Goal: Information Seeking & Learning: Learn about a topic

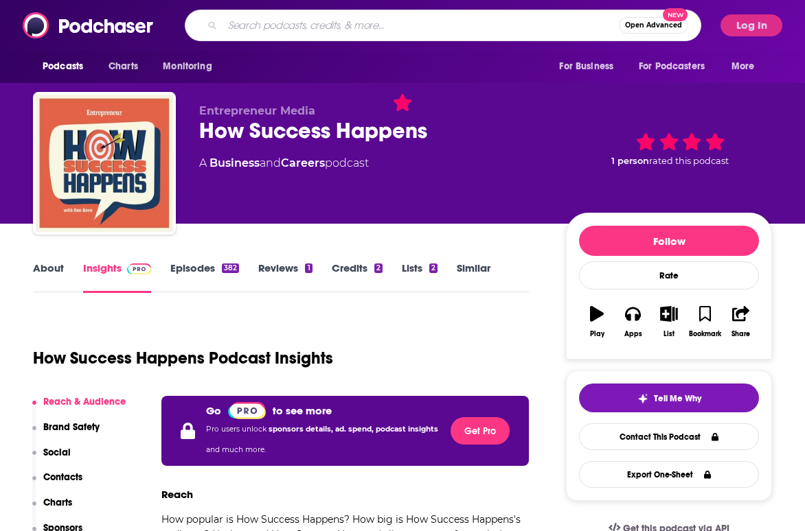
click at [511, 32] on input "Search podcasts, credits, & more..." at bounding box center [420, 25] width 396 height 22
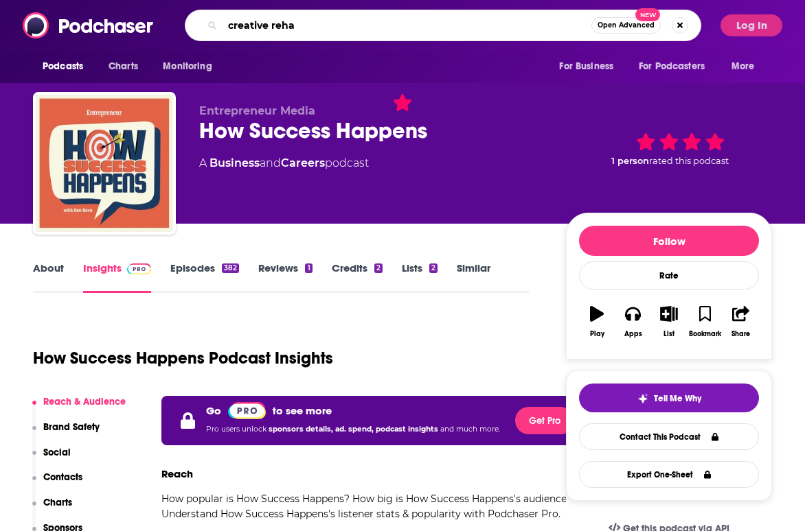
type input "[PERSON_NAME]"
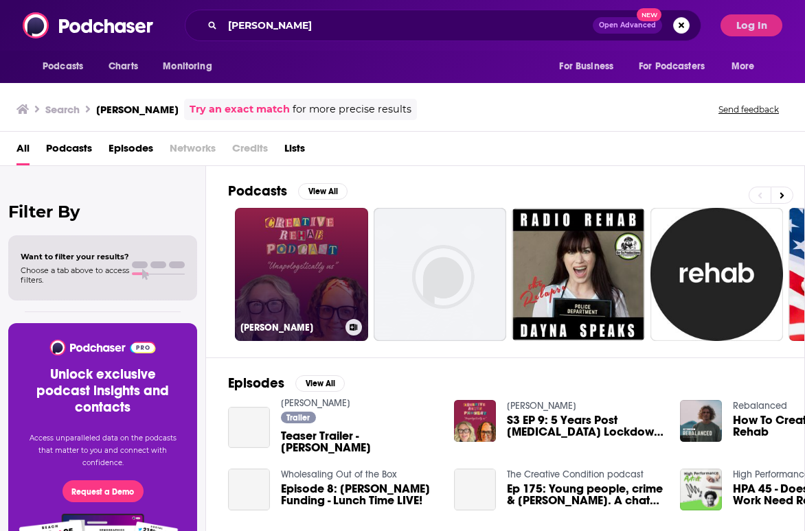
click at [280, 326] on h3 "[PERSON_NAME]" at bounding box center [290, 328] width 100 height 12
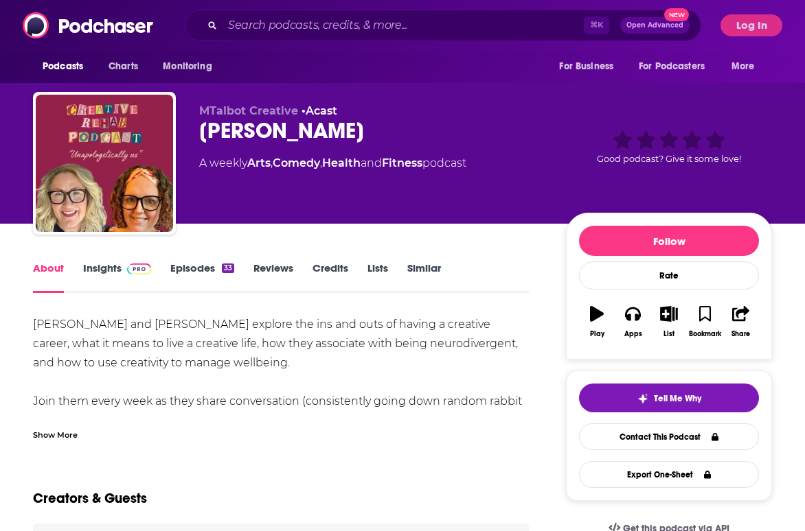
click at [199, 285] on link "Episodes 33" at bounding box center [202, 278] width 64 height 32
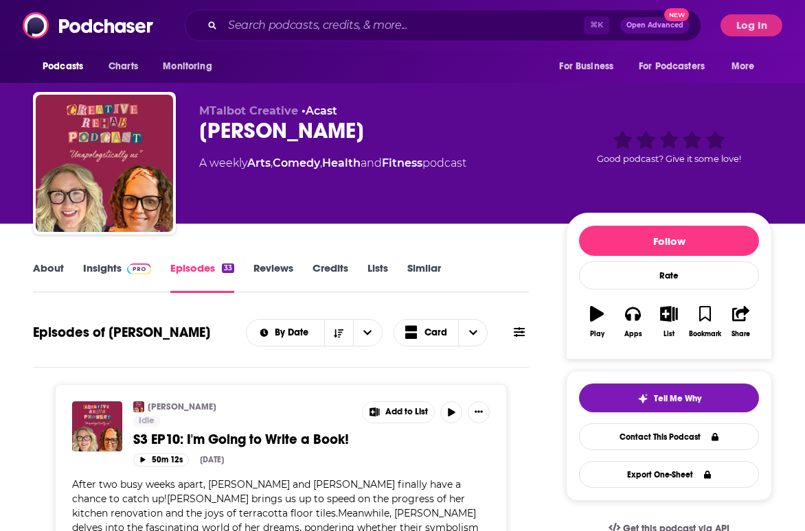
click at [53, 266] on link "About" at bounding box center [48, 278] width 31 height 32
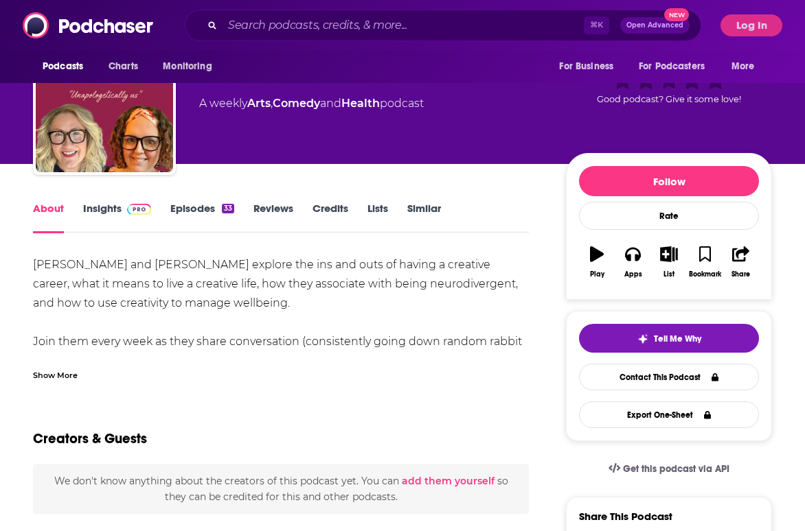
scroll to position [67, 0]
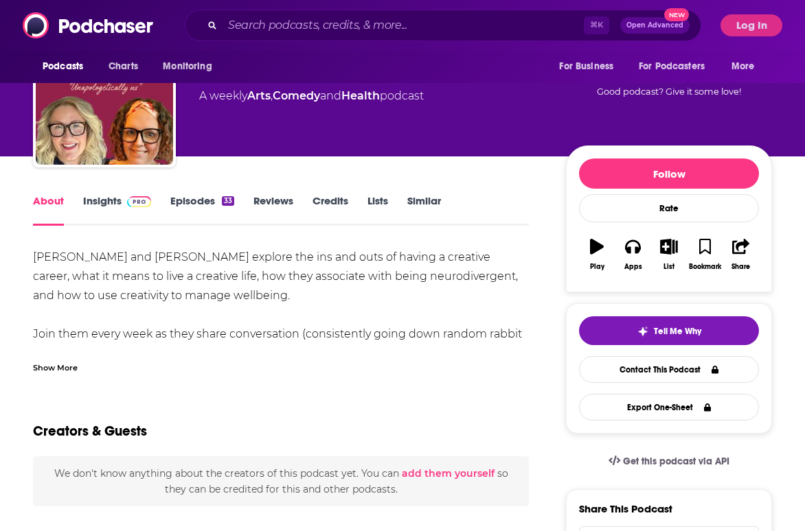
click at [59, 363] on div "Show More" at bounding box center [55, 366] width 45 height 13
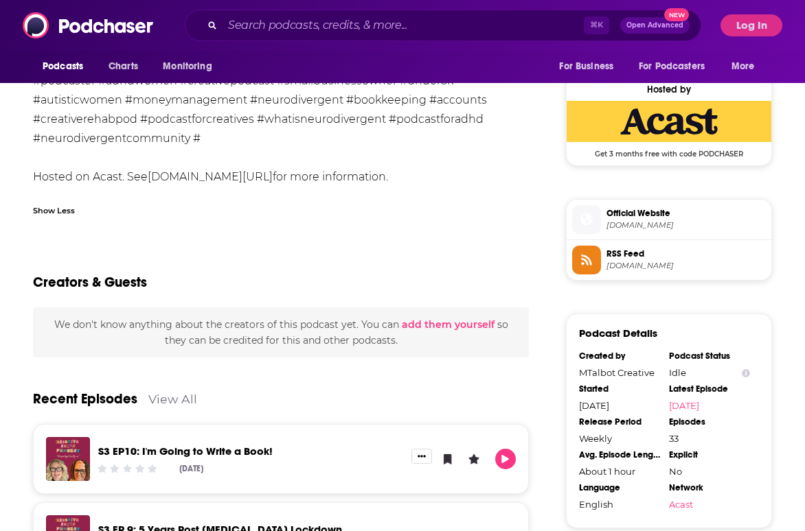
scroll to position [0, 0]
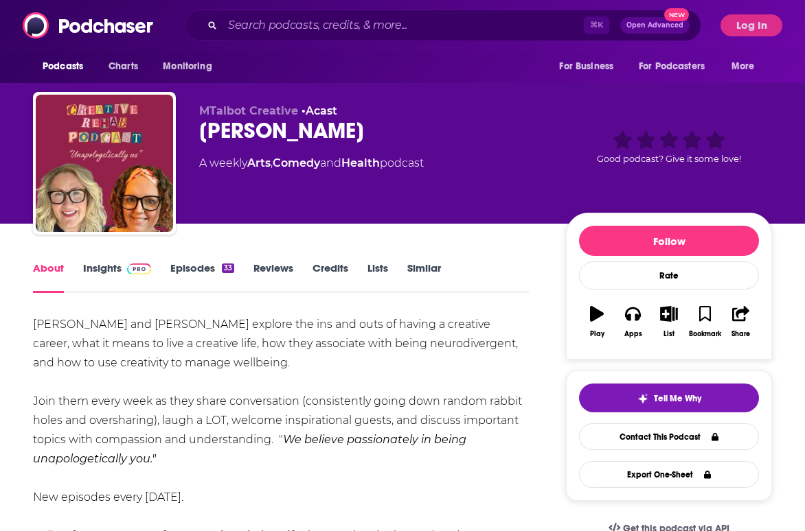
click at [119, 277] on link "Insights" at bounding box center [117, 278] width 68 height 32
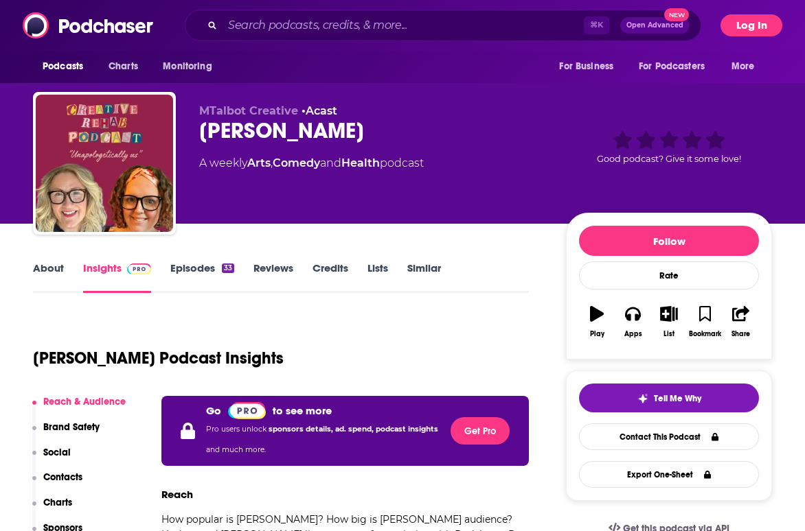
click at [757, 34] on button "Log In" at bounding box center [751, 25] width 62 height 22
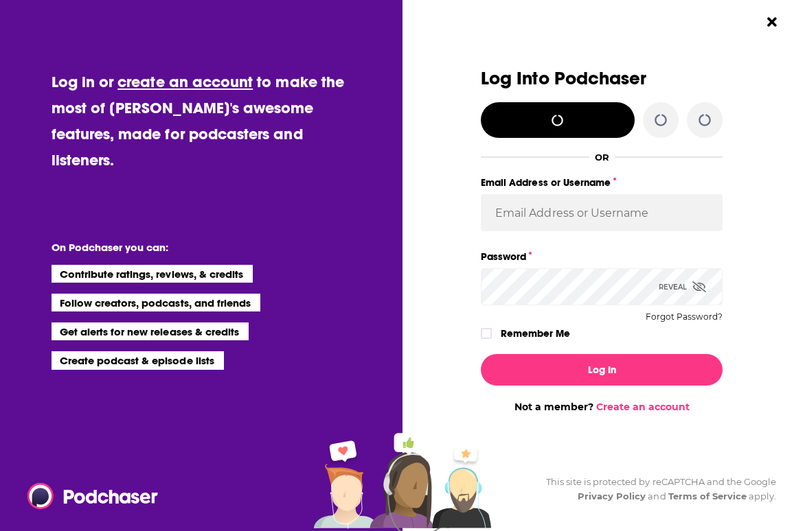
click at [535, 236] on div "Email Address or Username" at bounding box center [602, 211] width 242 height 74
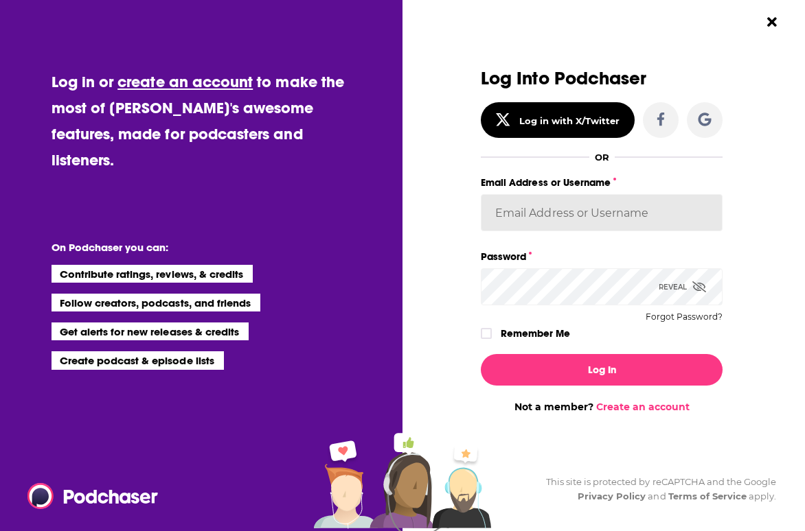
click at [550, 209] on input "Email Address or Username" at bounding box center [602, 212] width 242 height 37
type input "[PERSON_NAME][EMAIL_ADDRESS][PERSON_NAME][DOMAIN_NAME]"
click at [695, 286] on icon "Dialog" at bounding box center [699, 286] width 14 height 11
click at [481, 354] on button "Log In" at bounding box center [602, 370] width 242 height 32
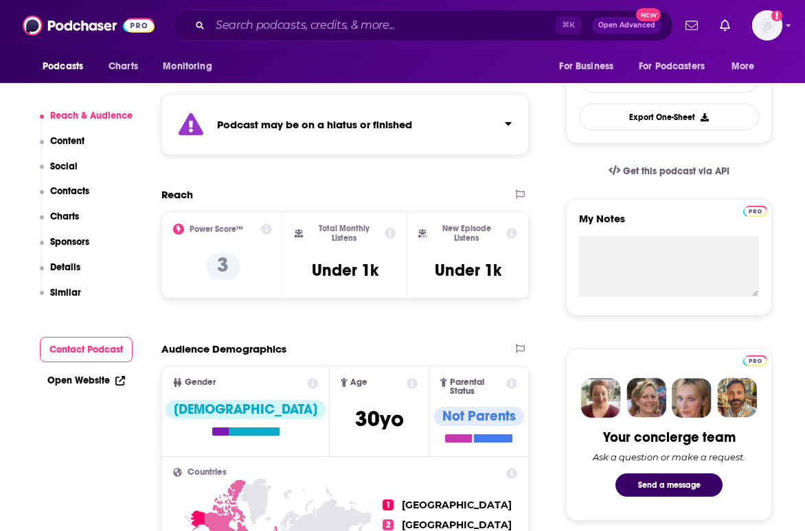
scroll to position [359, 0]
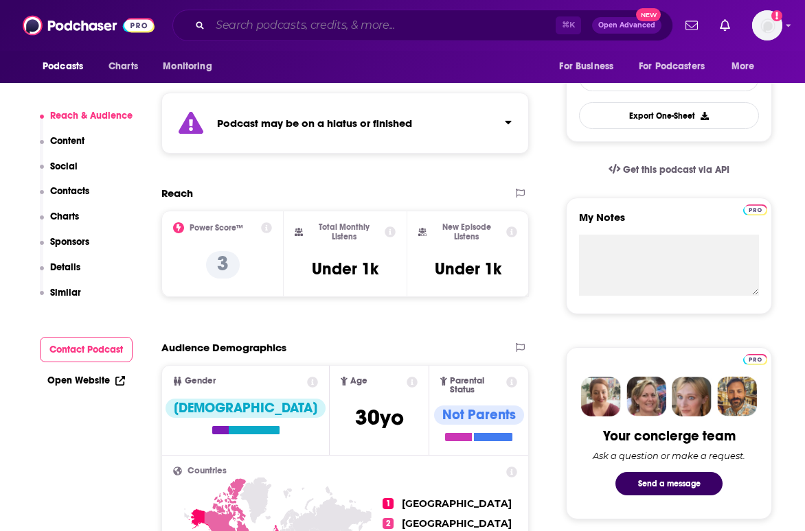
click at [485, 32] on input "Search podcasts, credits, & more..." at bounding box center [382, 25] width 345 height 22
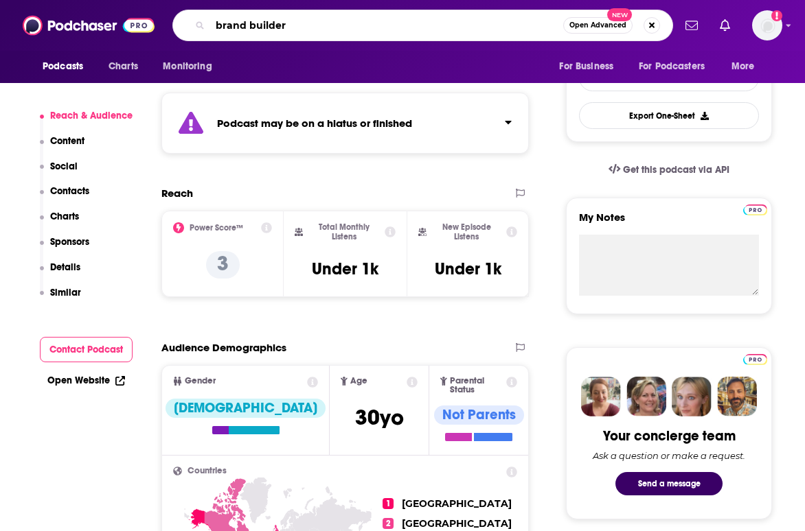
type input "brand builders"
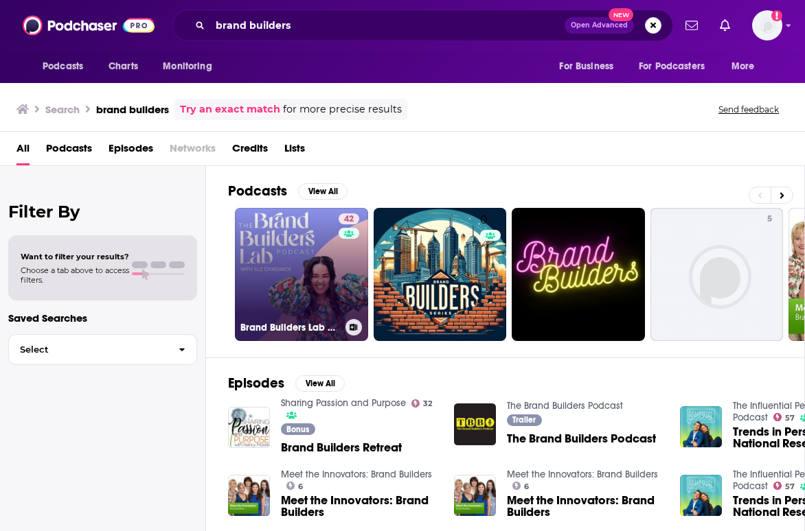
click at [316, 285] on link "42 Brand Builders Lab with [PERSON_NAME]" at bounding box center [301, 274] width 133 height 133
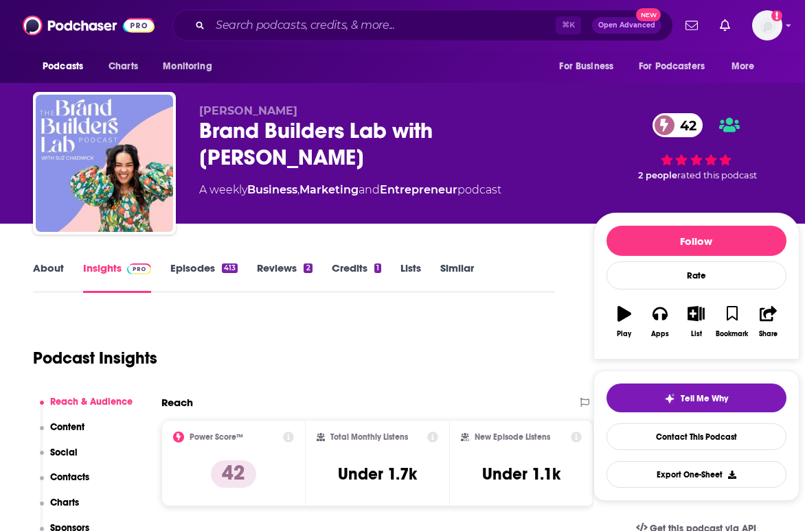
click at [45, 275] on link "About" at bounding box center [48, 278] width 31 height 32
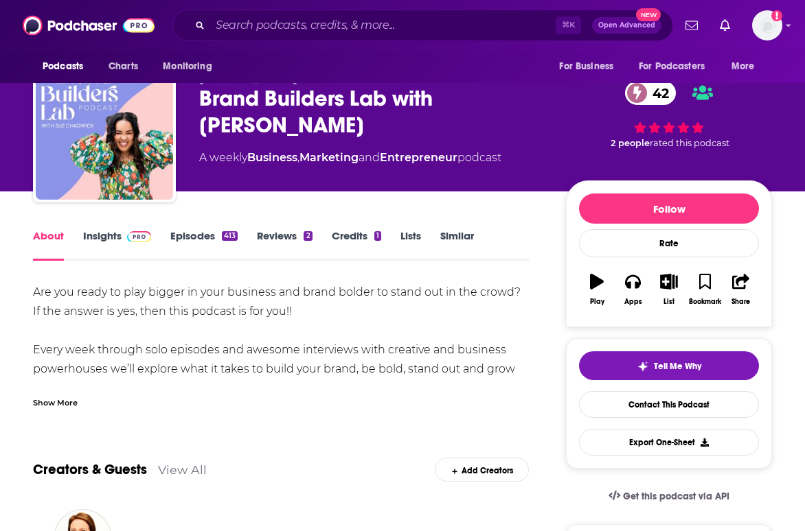
scroll to position [43, 0]
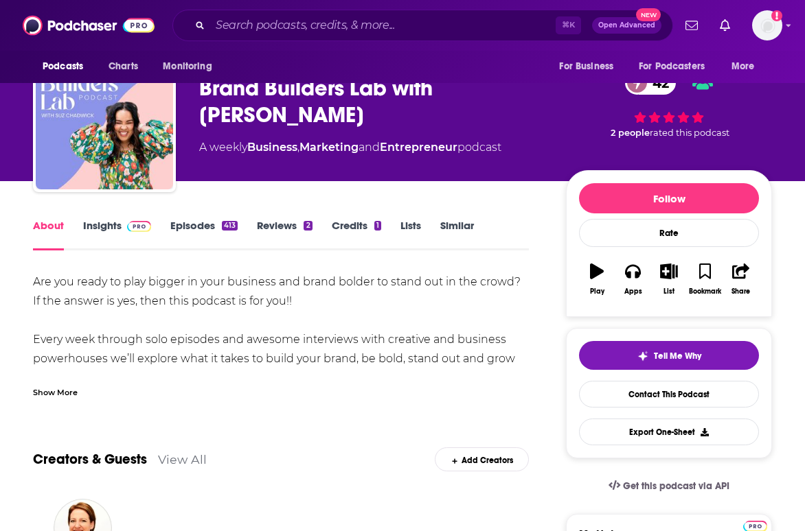
click at [80, 393] on div "Show More" at bounding box center [281, 386] width 496 height 23
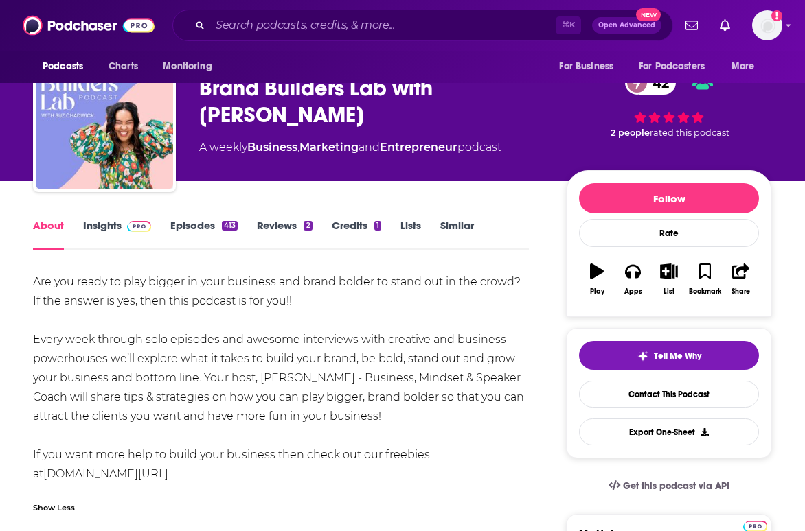
click at [192, 222] on link "Episodes 413" at bounding box center [203, 235] width 67 height 32
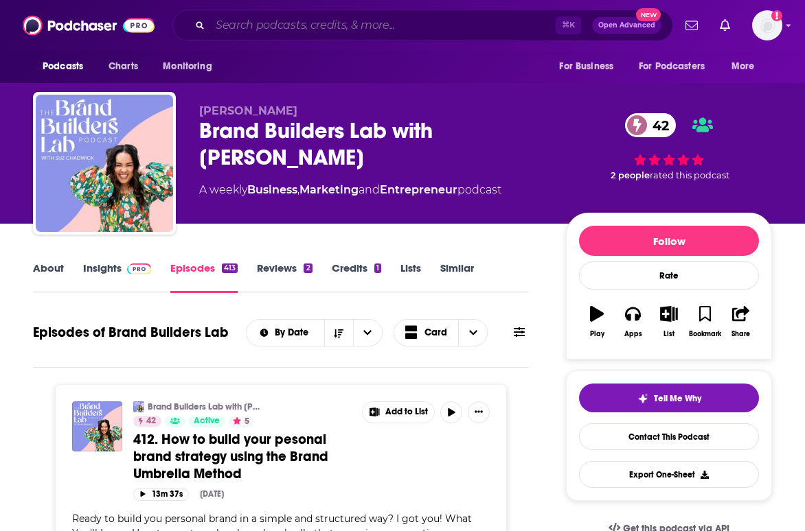
click at [422, 30] on input "Search podcasts, credits, & more..." at bounding box center [382, 25] width 345 height 22
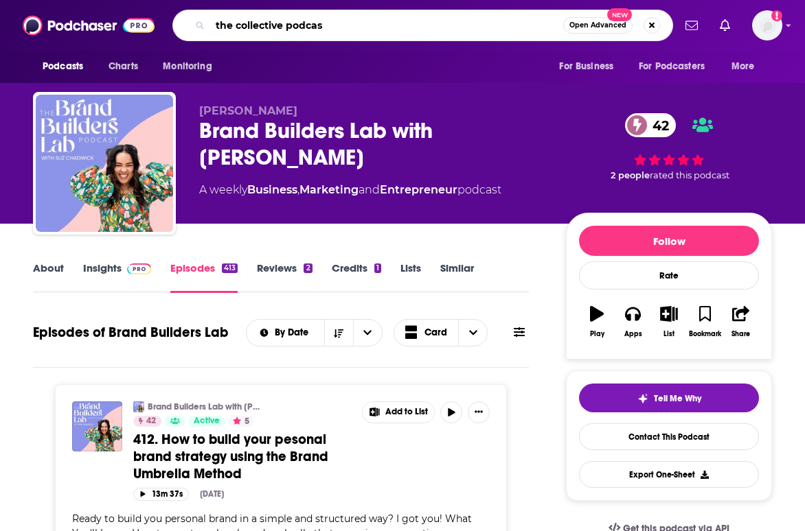
type input "the collective podcast"
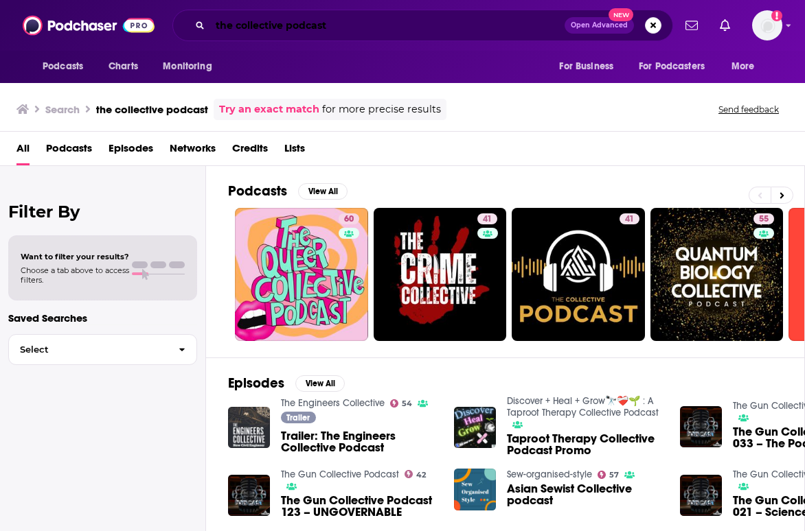
click at [508, 30] on input "the collective podcast" at bounding box center [387, 25] width 354 height 22
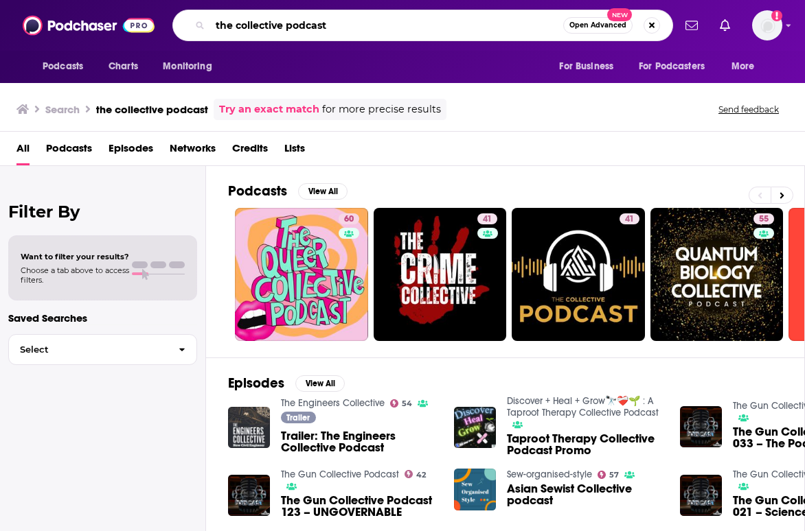
click at [508, 30] on input "the collective podcast" at bounding box center [386, 25] width 353 height 22
type input "creative pep talk"
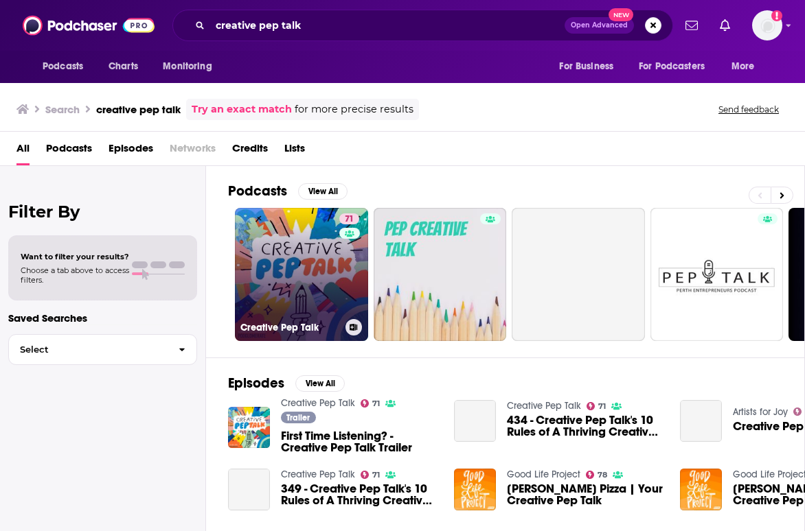
click at [315, 277] on link "71 Creative Pep Talk" at bounding box center [301, 274] width 133 height 133
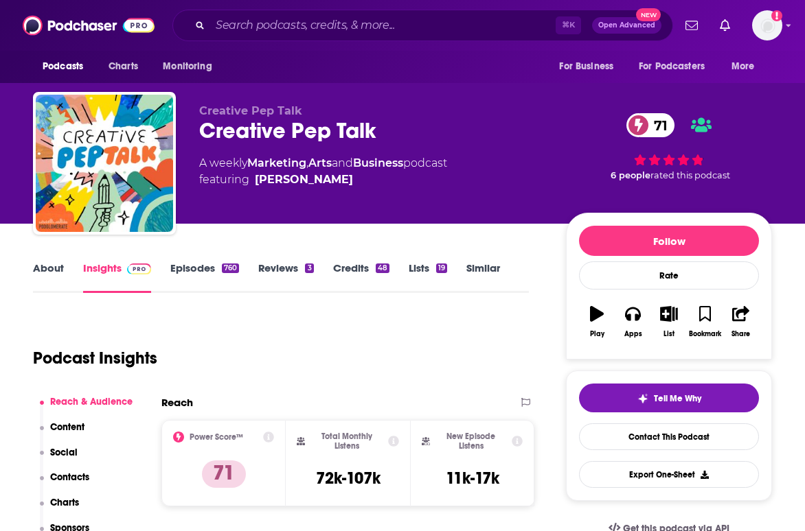
click at [227, 275] on link "Episodes 760" at bounding box center [204, 278] width 69 height 32
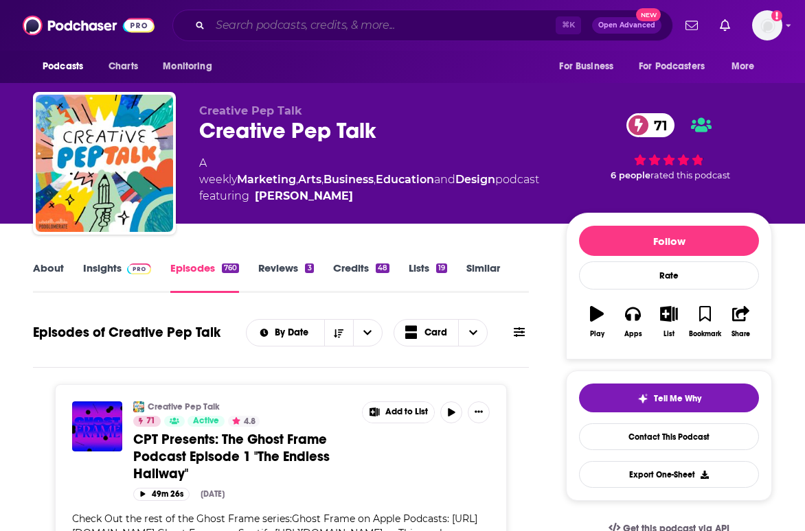
click at [530, 29] on input "Search podcasts, credits, & more..." at bounding box center [382, 25] width 345 height 22
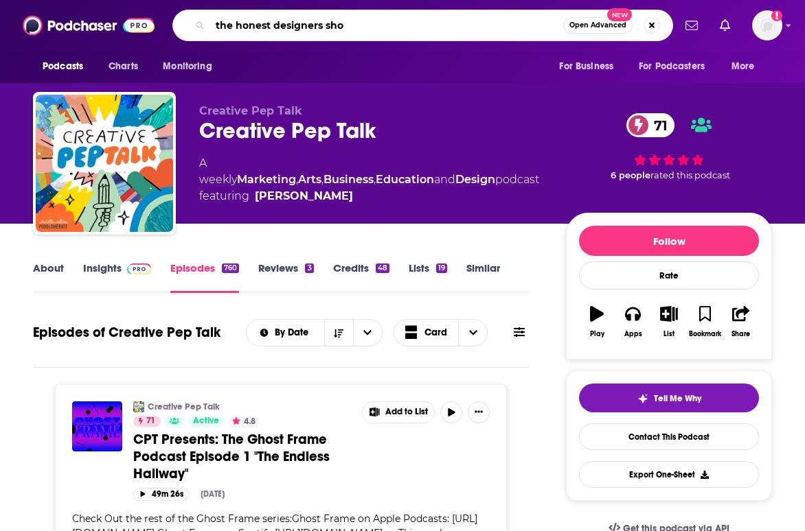
type input "the honest designers show"
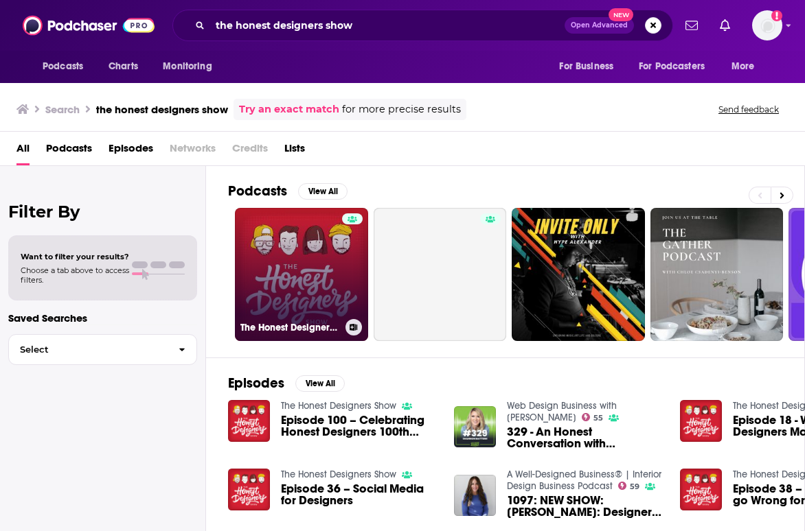
click at [315, 266] on link "The Honest Designers Show" at bounding box center [301, 274] width 133 height 133
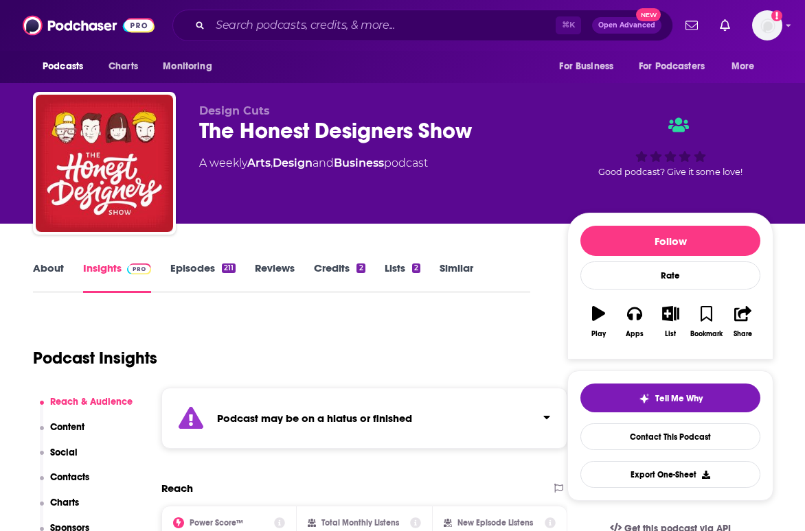
click at [191, 268] on link "Episodes 211" at bounding box center [202, 278] width 65 height 32
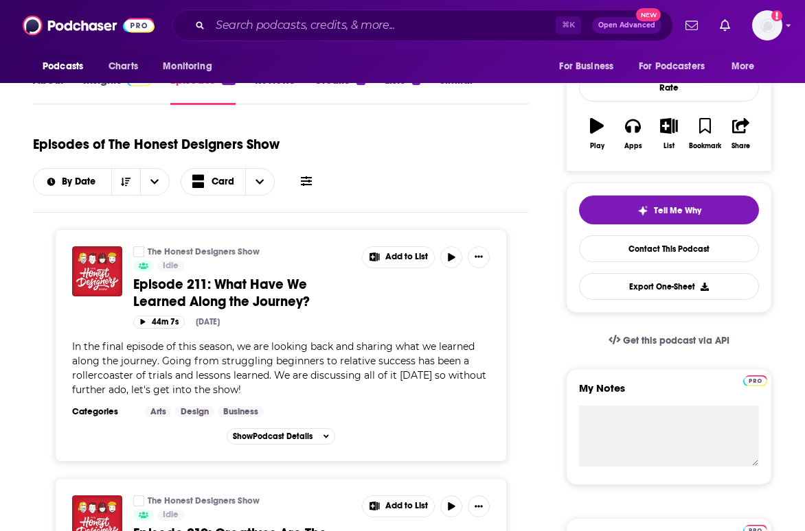
scroll to position [265, 0]
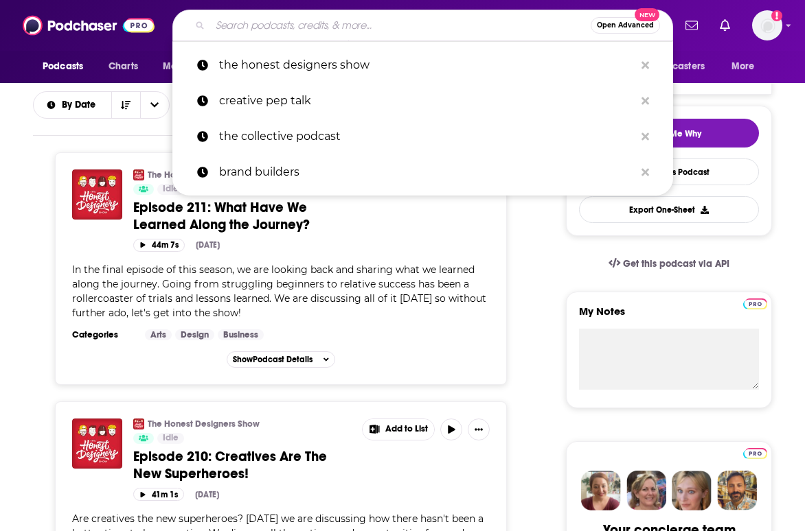
click at [467, 25] on input "Search podcasts, credits, & more..." at bounding box center [400, 25] width 380 height 22
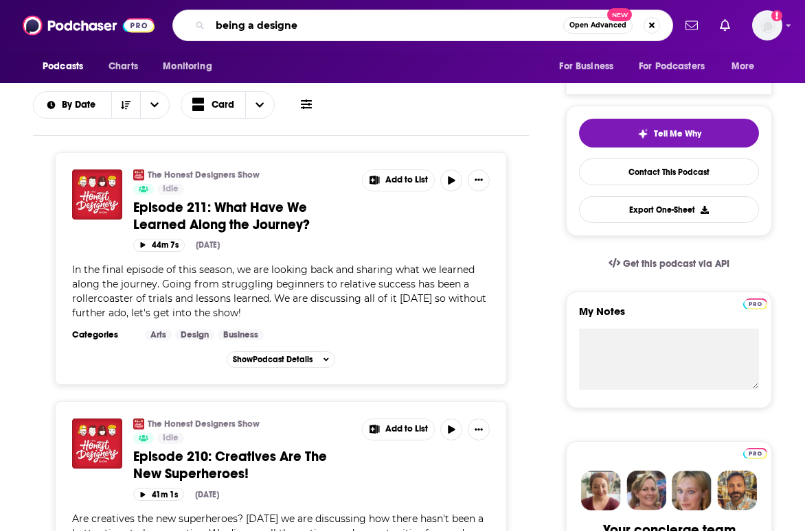
type input "being a designer"
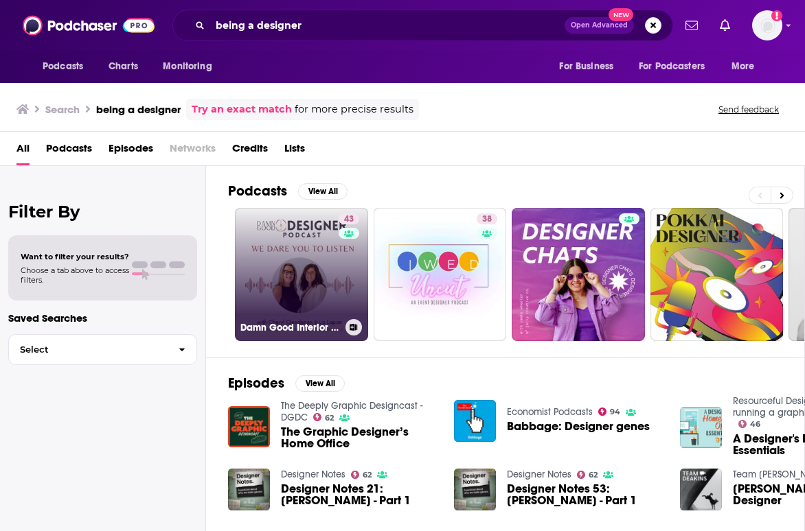
click at [340, 280] on div "43" at bounding box center [350, 266] width 24 height 106
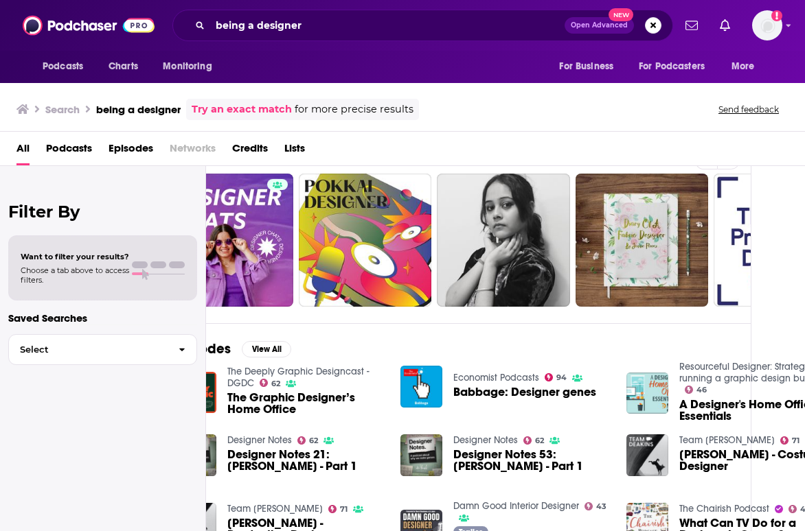
scroll to position [0, 54]
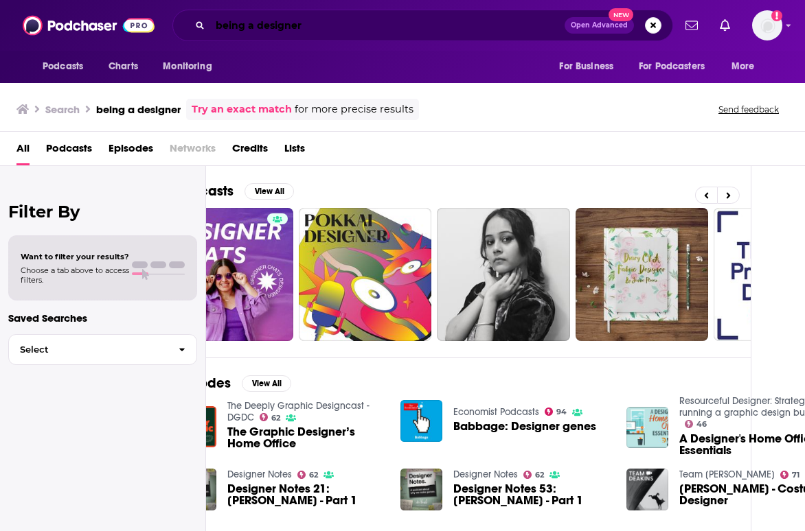
click at [461, 25] on input "being a designer" at bounding box center [387, 25] width 354 height 22
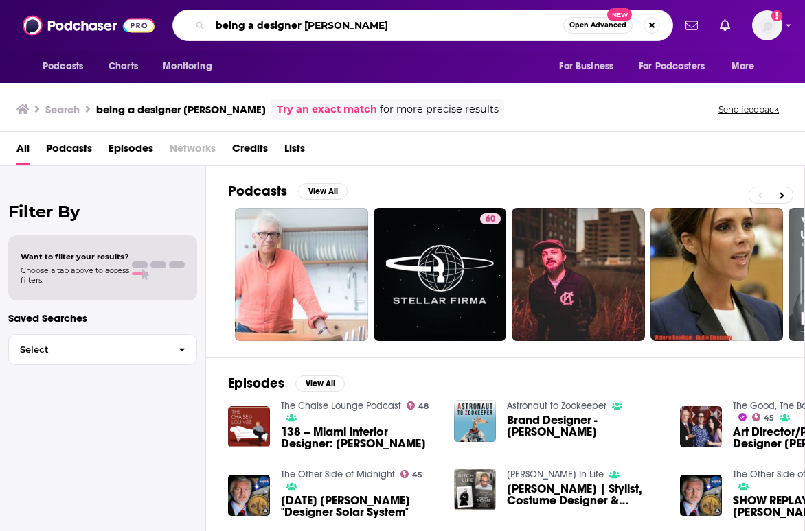
click at [476, 20] on input "being a designer [PERSON_NAME]" at bounding box center [386, 25] width 353 height 22
type input "creative rebels"
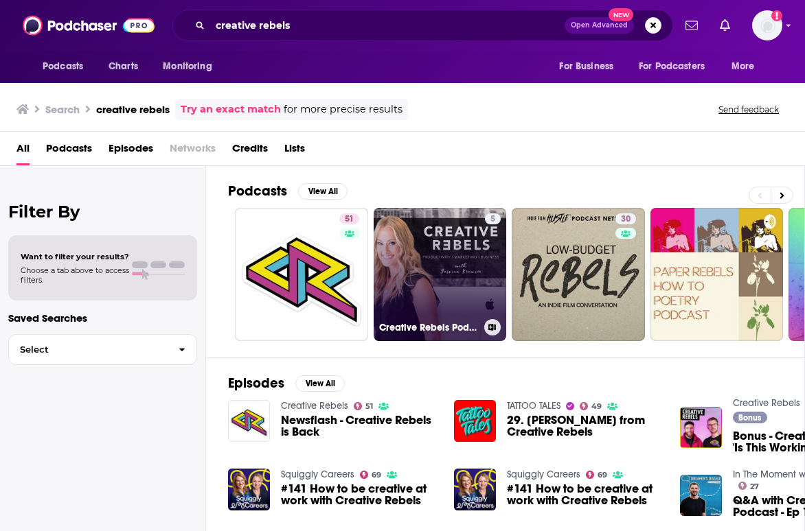
click at [430, 260] on link "5 Creative Rebels Podcast" at bounding box center [439, 274] width 133 height 133
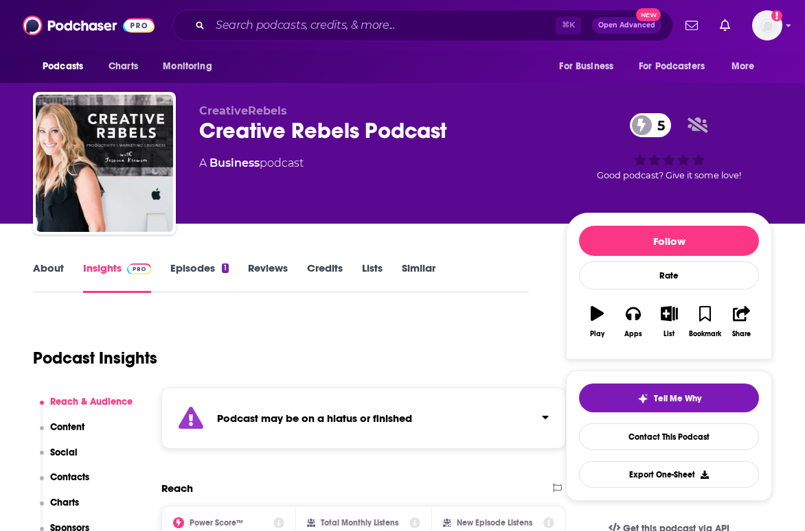
click at [219, 277] on link "Episodes 1" at bounding box center [199, 278] width 58 height 32
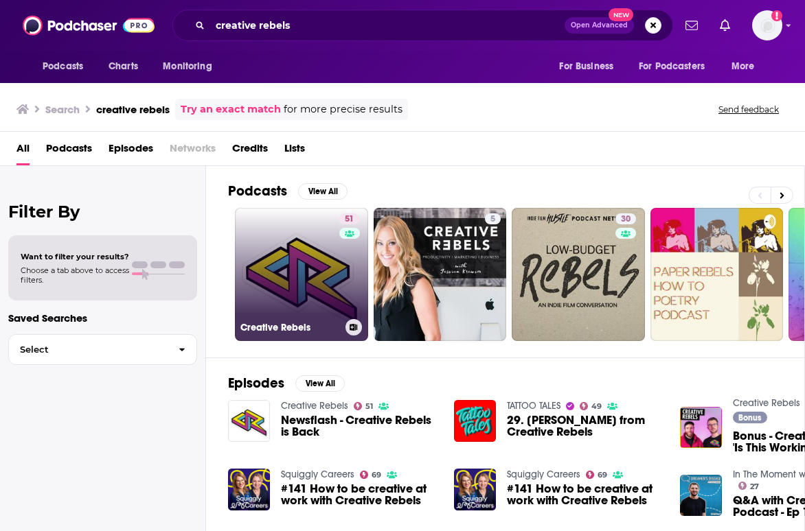
click at [346, 277] on div "51" at bounding box center [350, 266] width 23 height 106
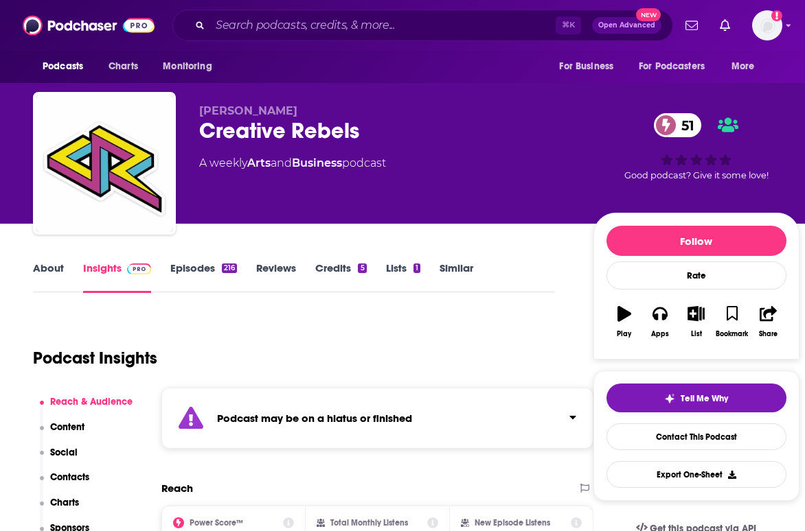
click at [229, 270] on div "216" at bounding box center [229, 269] width 15 height 10
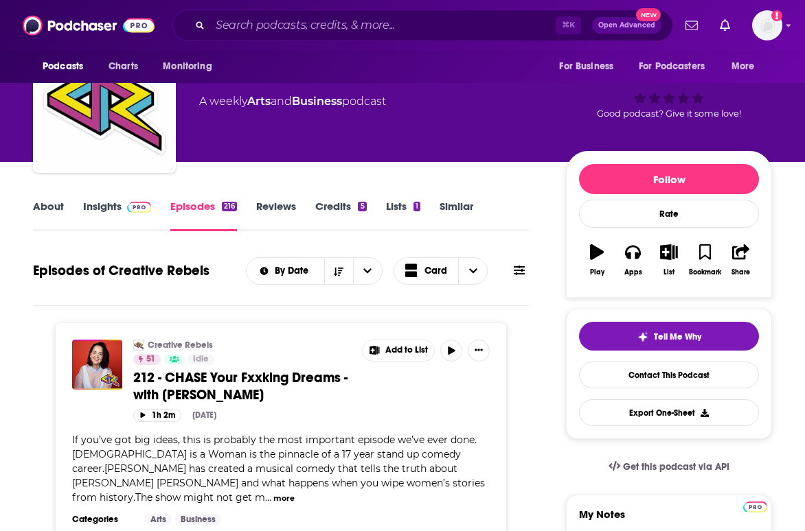
scroll to position [65, 0]
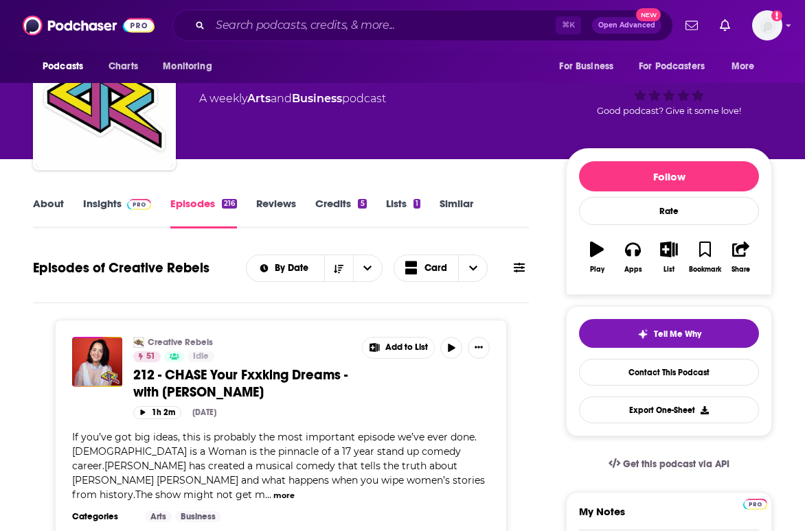
click at [35, 198] on link "About" at bounding box center [48, 213] width 31 height 32
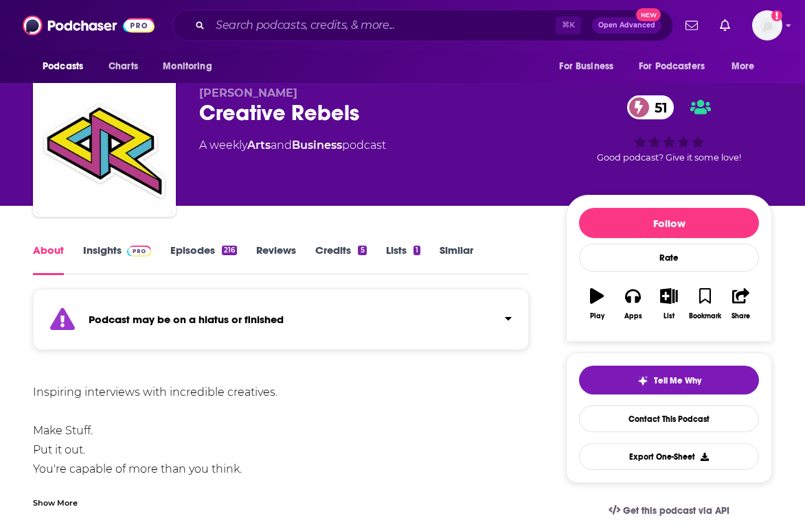
scroll to position [27, 0]
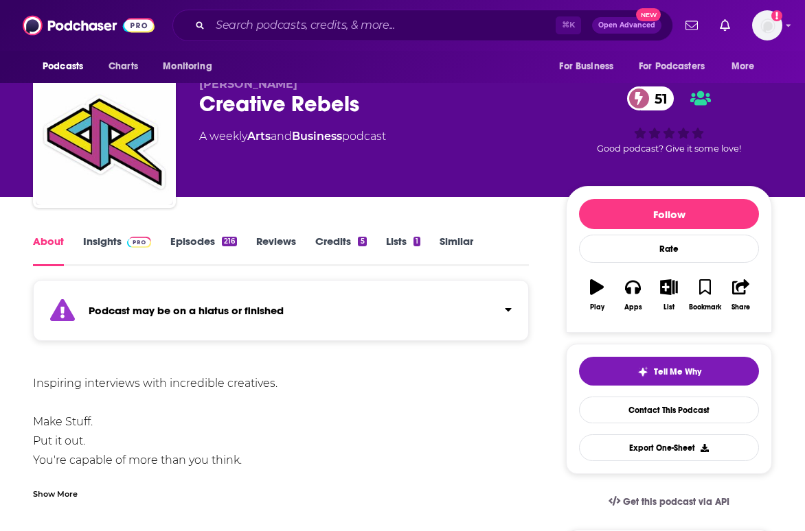
click at [218, 251] on link "Episodes 216" at bounding box center [203, 251] width 67 height 32
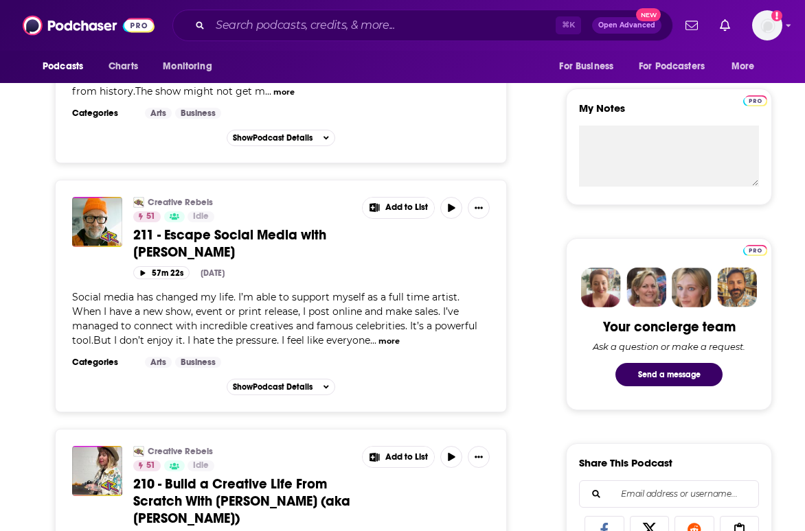
scroll to position [465, 0]
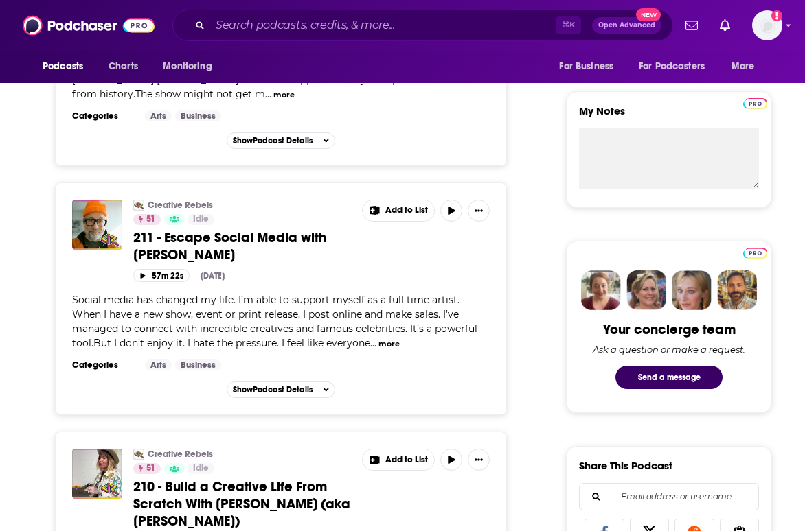
click at [373, 40] on div "⌘ K Open Advanced New" at bounding box center [422, 26] width 500 height 32
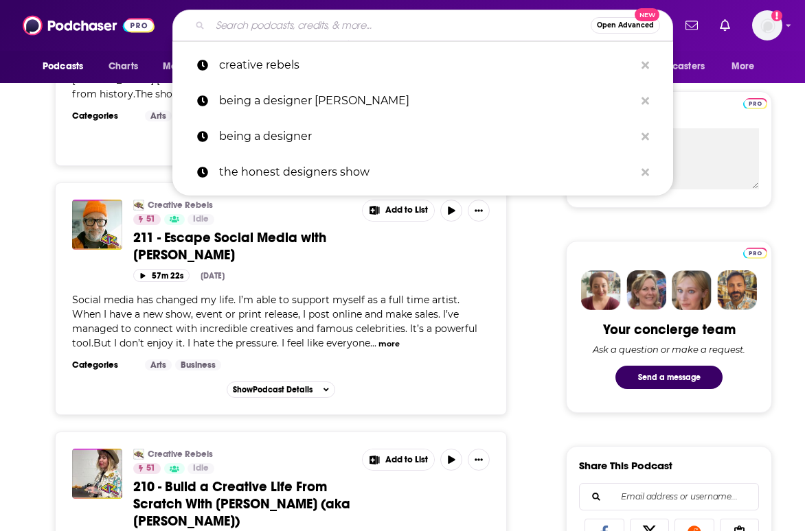
click at [373, 34] on input "Search podcasts, credits, & more..." at bounding box center [400, 25] width 380 height 22
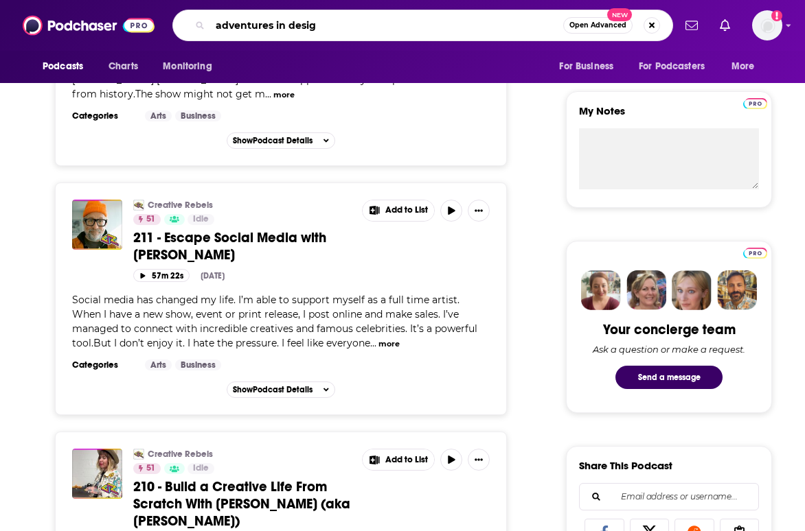
type input "adventures in design"
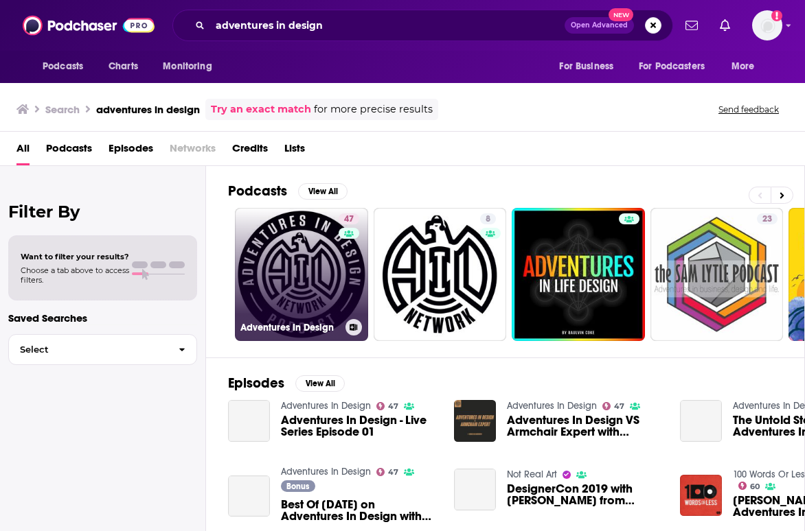
click at [334, 277] on link "47 Adventures In Design" at bounding box center [301, 274] width 133 height 133
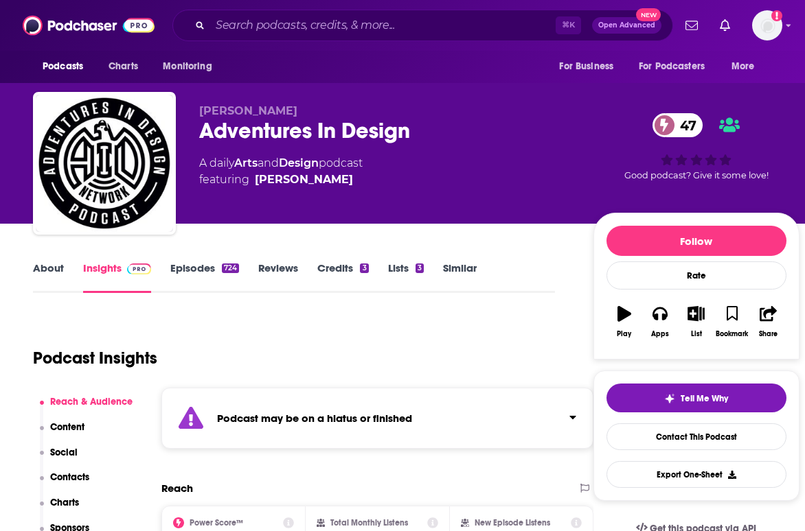
click at [194, 265] on link "Episodes 724" at bounding box center [204, 278] width 69 height 32
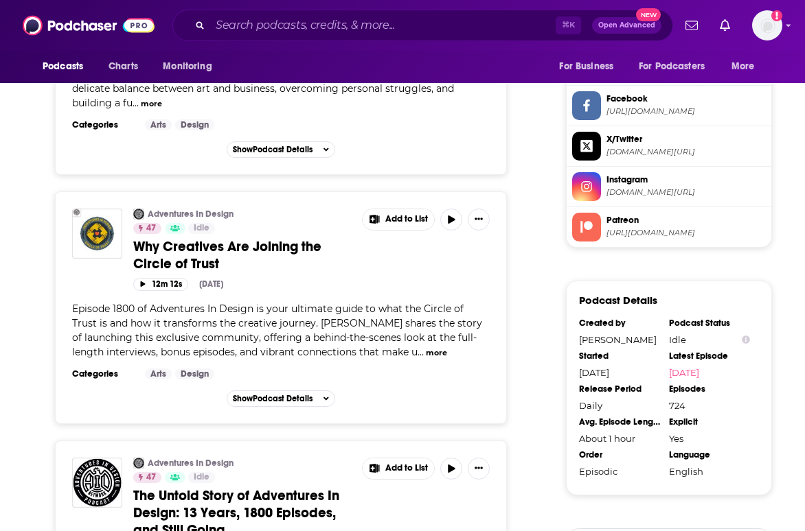
scroll to position [1289, 0]
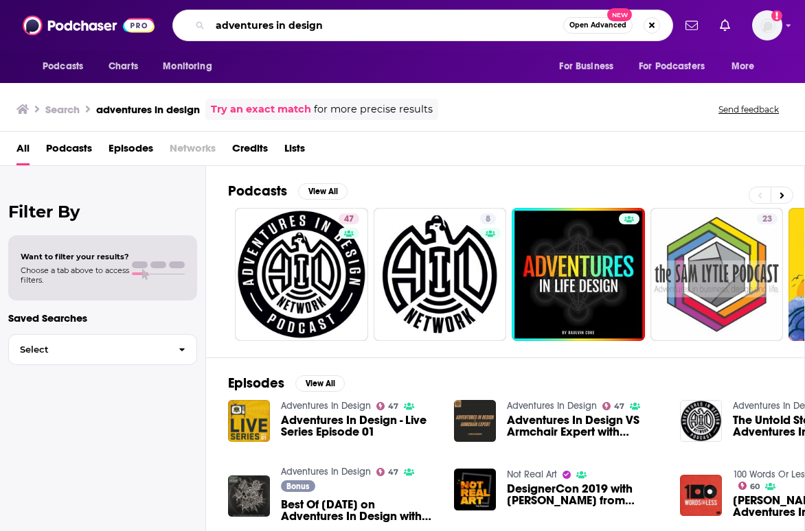
click at [504, 16] on input "adventures in design" at bounding box center [386, 25] width 353 height 22
click at [504, 21] on input "adventures in design" at bounding box center [386, 25] width 353 height 22
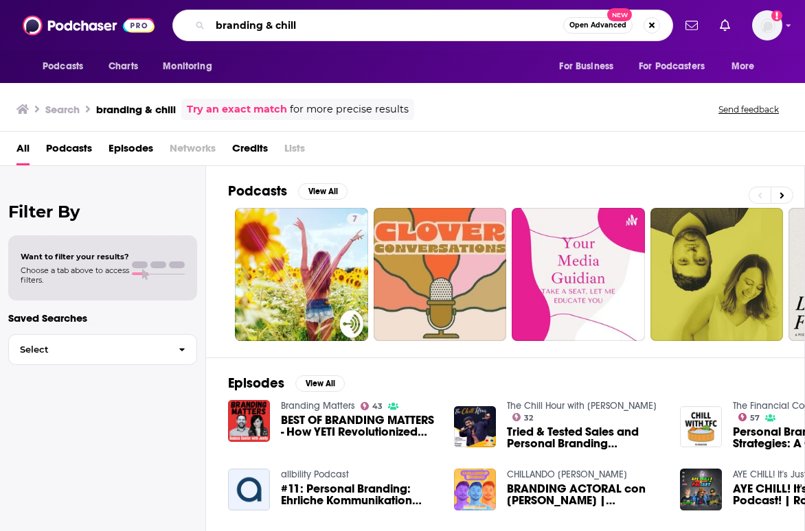
click at [281, 23] on input "branding & chill" at bounding box center [386, 25] width 353 height 22
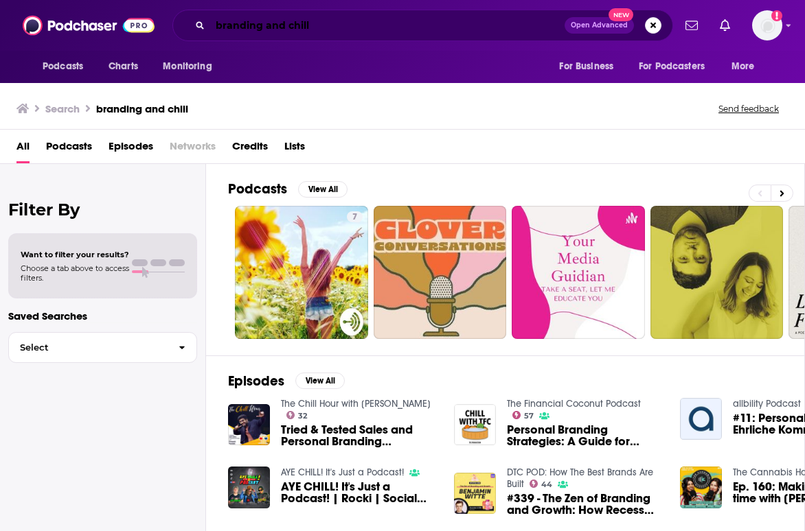
click at [499, 27] on input "branding and chill" at bounding box center [387, 25] width 354 height 22
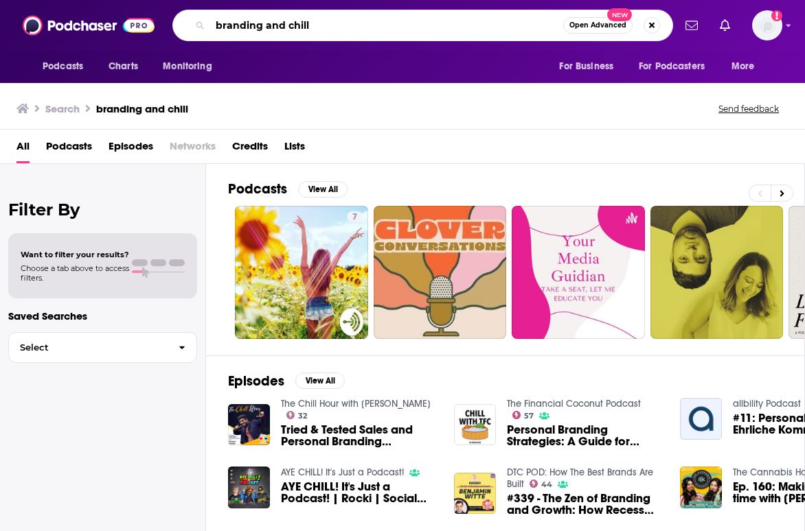
click at [499, 27] on input "branding and chill" at bounding box center [386, 25] width 353 height 22
type input "the go creative show"
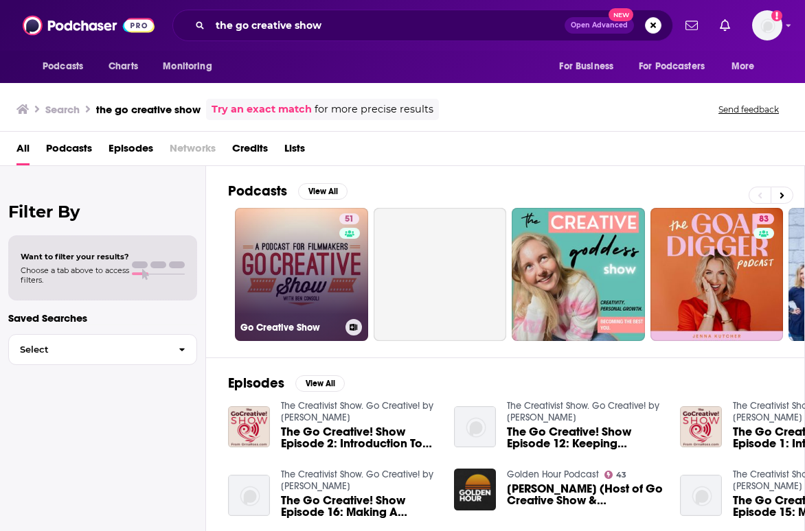
click at [331, 296] on link "51 Go Creative Show" at bounding box center [301, 274] width 133 height 133
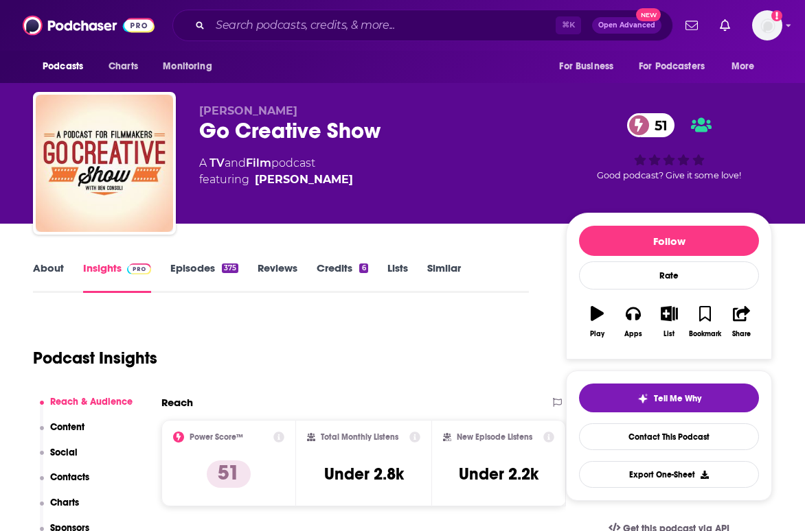
click at [61, 278] on link "About" at bounding box center [48, 278] width 31 height 32
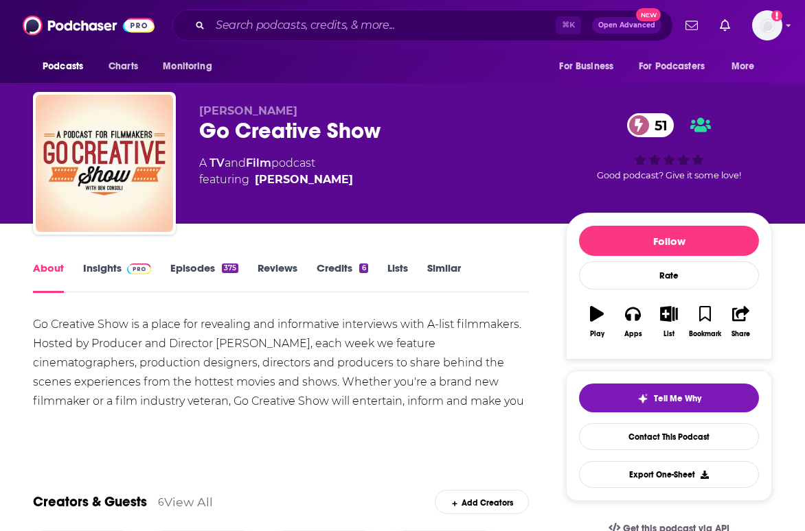
click at [212, 274] on link "Episodes 375" at bounding box center [204, 278] width 68 height 32
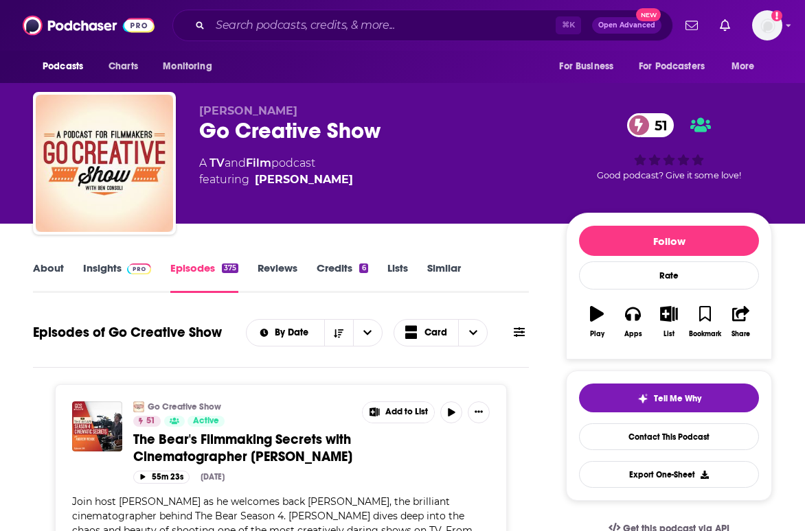
click at [107, 273] on link "Insights" at bounding box center [117, 278] width 68 height 32
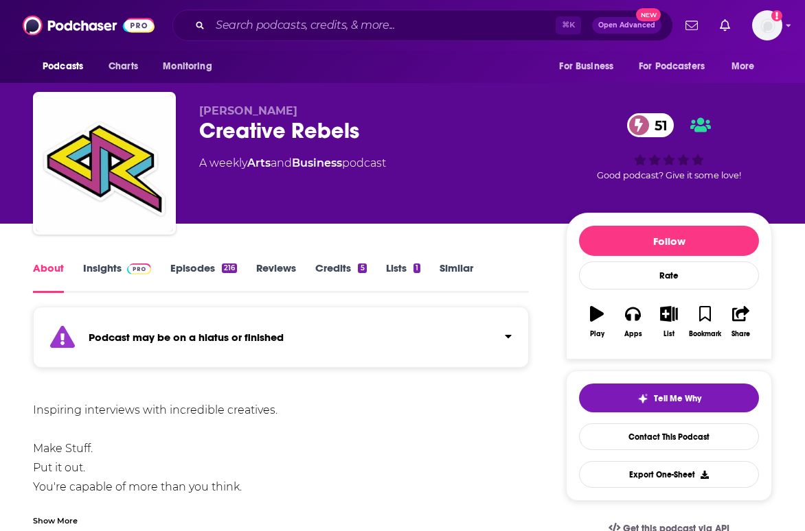
click at [265, 165] on link "Arts" at bounding box center [258, 163] width 23 height 13
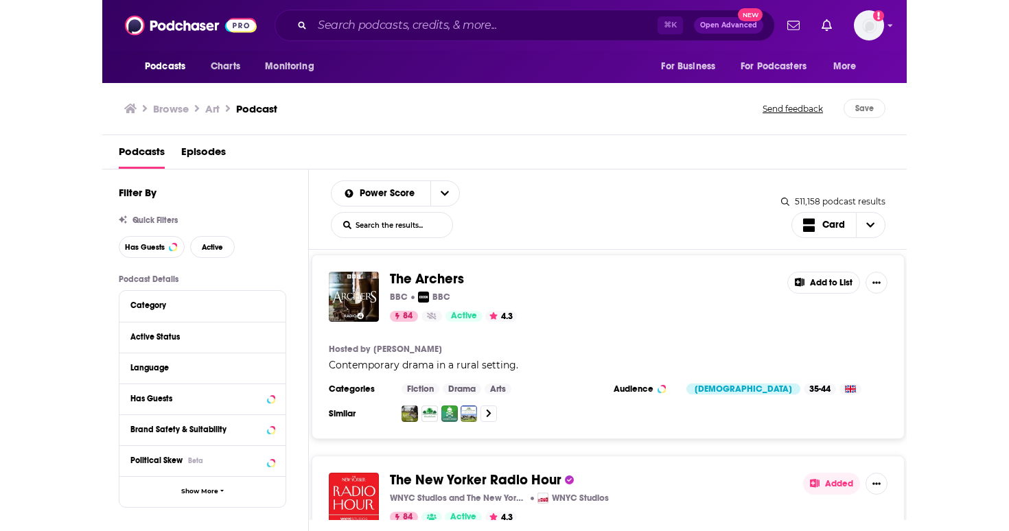
scroll to position [5503, 0]
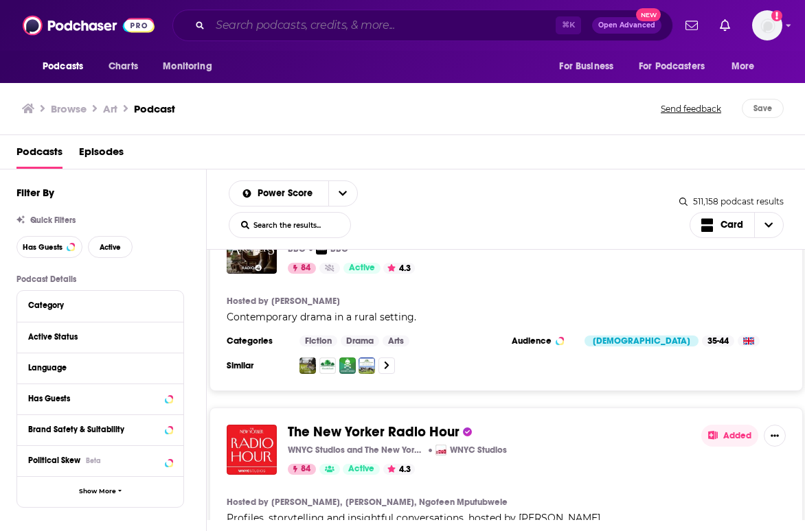
click at [463, 33] on input "Search podcasts, credits, & more..." at bounding box center [382, 25] width 345 height 22
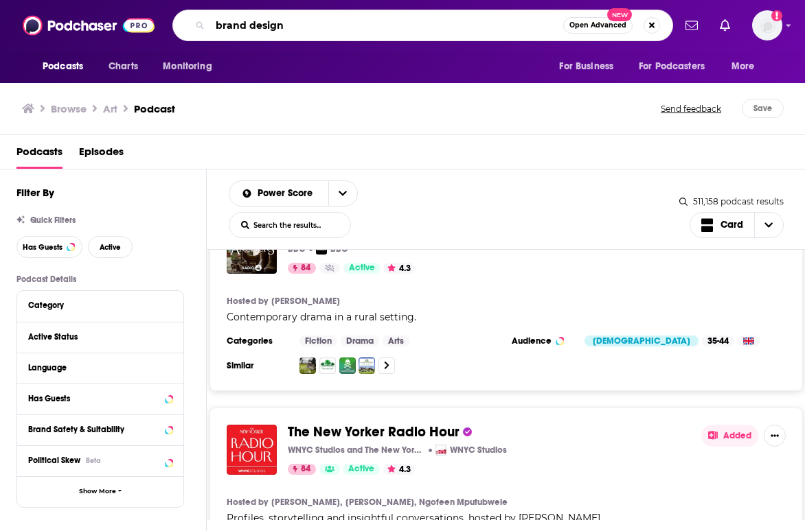
type input "brand design"
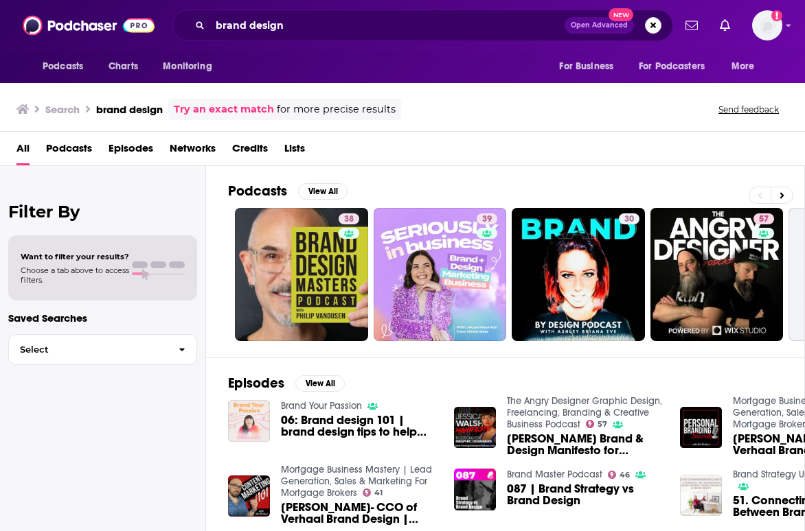
click at [251, 417] on img "06: Brand design 101 | brand design tips to help your creative business grow" at bounding box center [249, 421] width 42 height 42
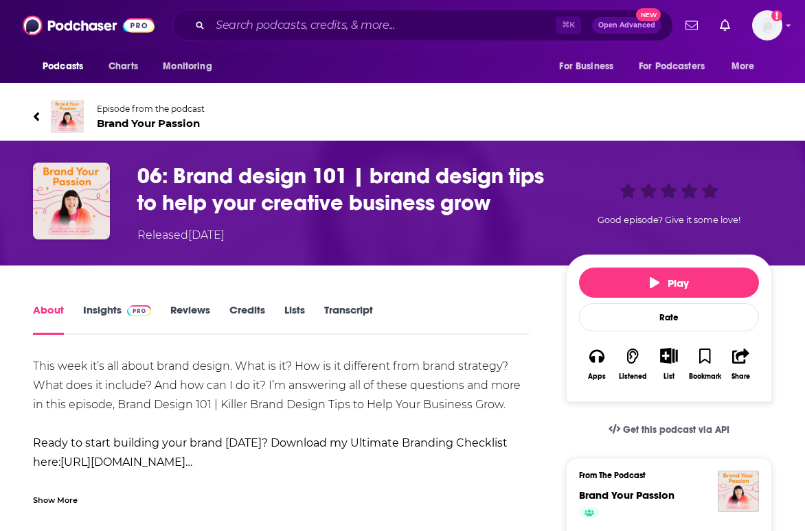
click at [133, 123] on span "Brand Your Passion" at bounding box center [151, 123] width 108 height 13
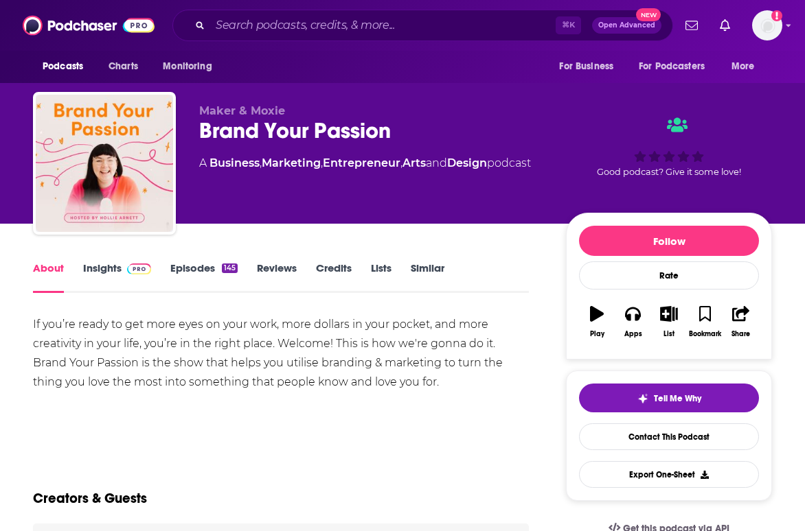
click at [216, 269] on link "Episodes 145" at bounding box center [203, 278] width 67 height 32
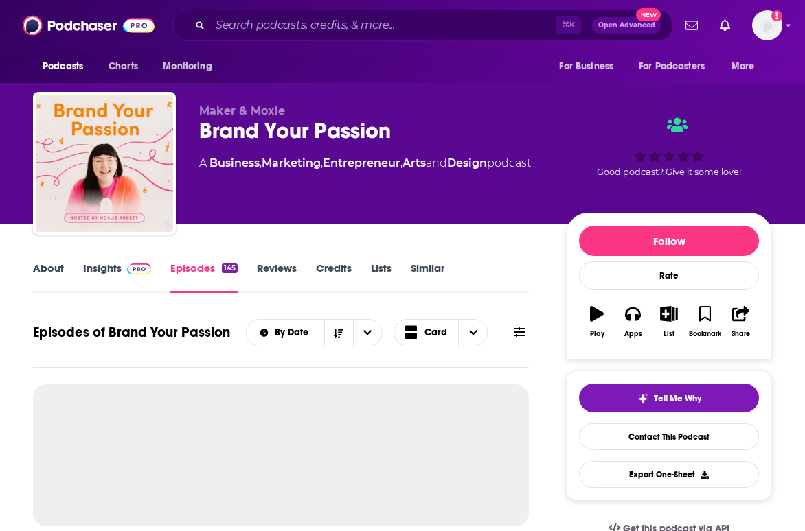
click at [37, 276] on link "About" at bounding box center [48, 278] width 31 height 32
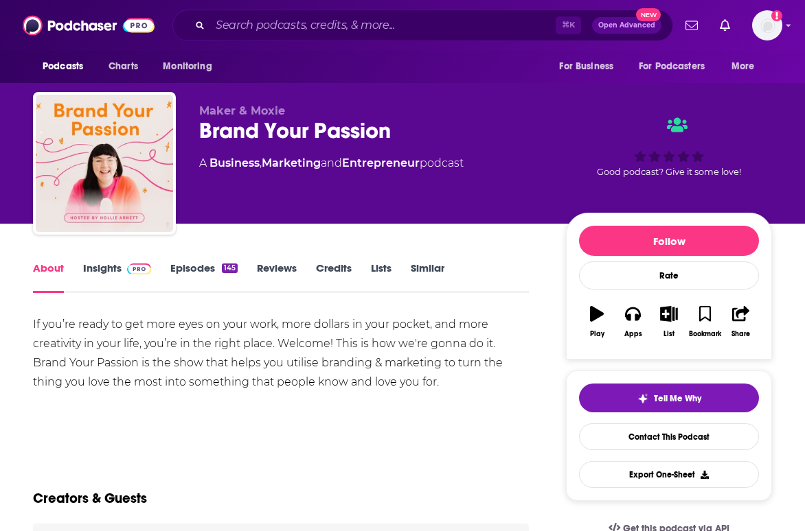
click at [215, 277] on link "Episodes 145" at bounding box center [203, 278] width 67 height 32
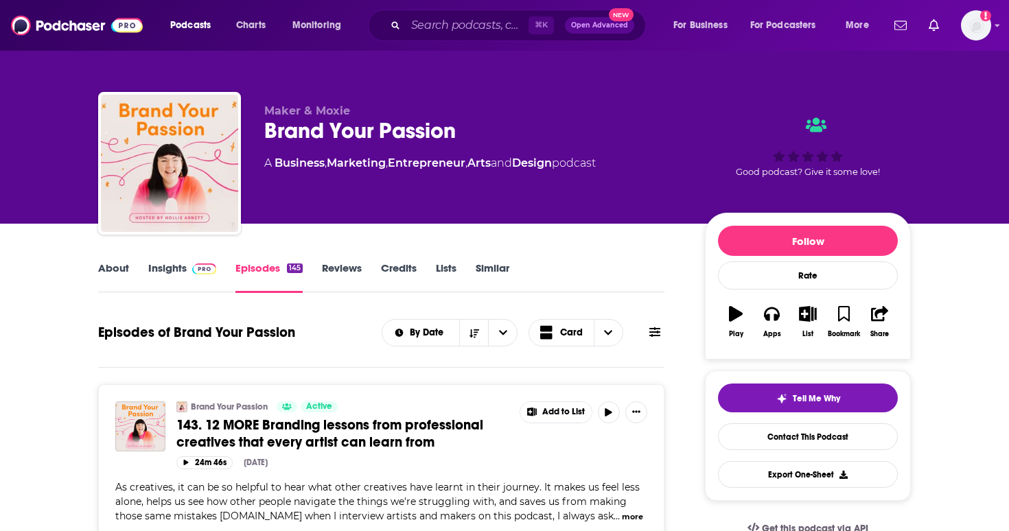
click at [118, 278] on link "About" at bounding box center [113, 278] width 31 height 32
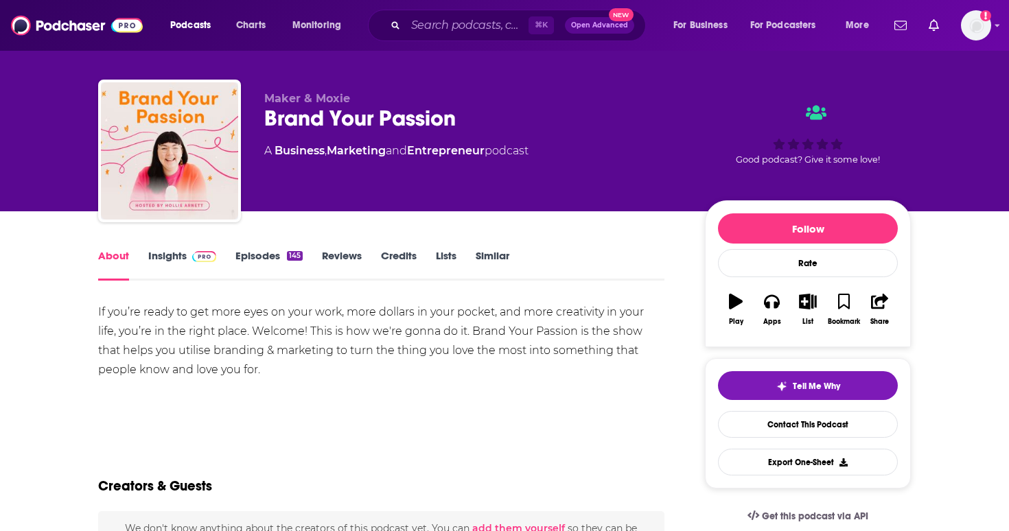
scroll to position [11, 0]
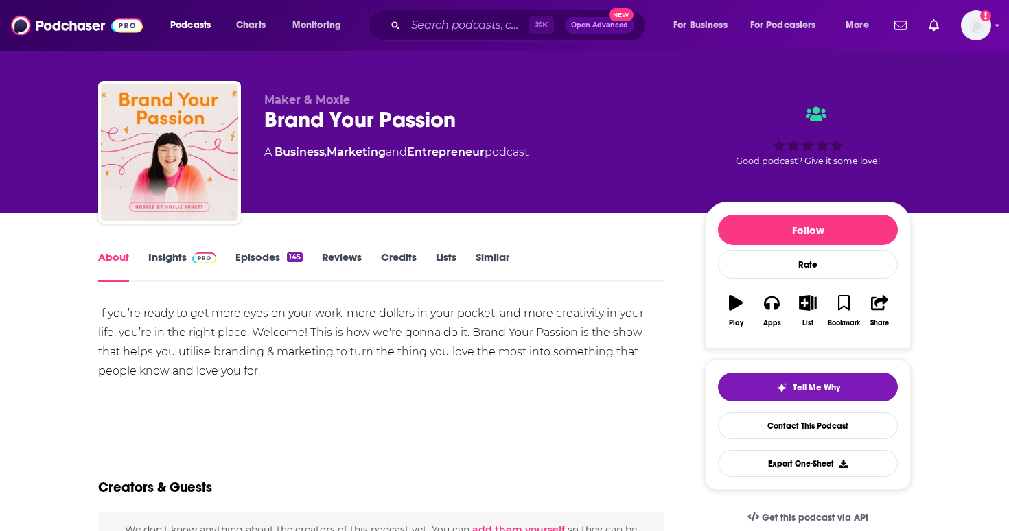
click at [257, 261] on link "Episodes 145" at bounding box center [268, 267] width 67 height 32
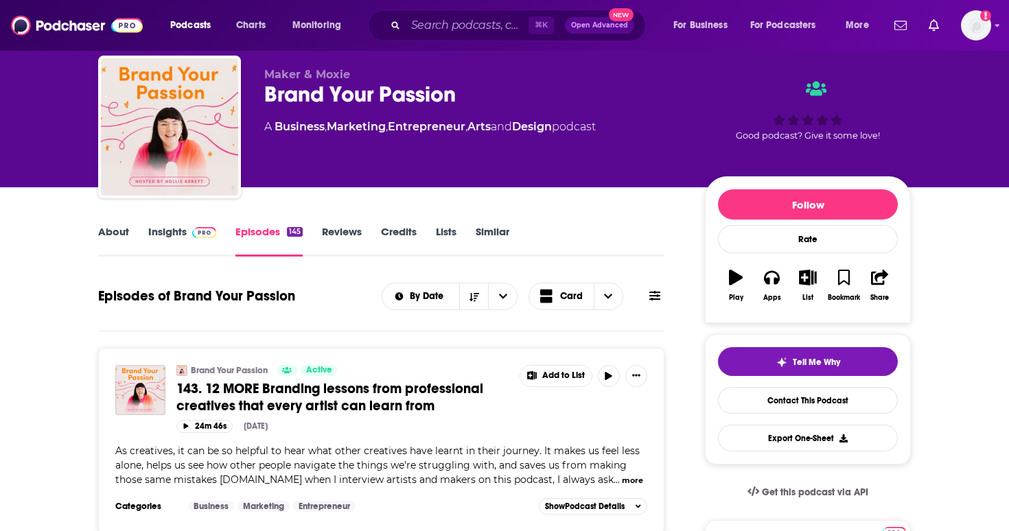
scroll to position [36, 0]
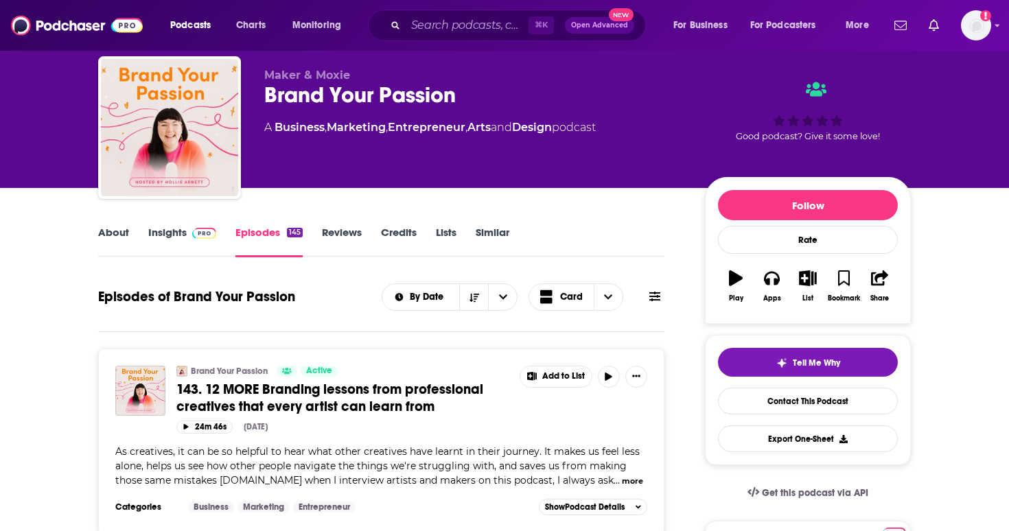
click at [117, 233] on link "About" at bounding box center [113, 242] width 31 height 32
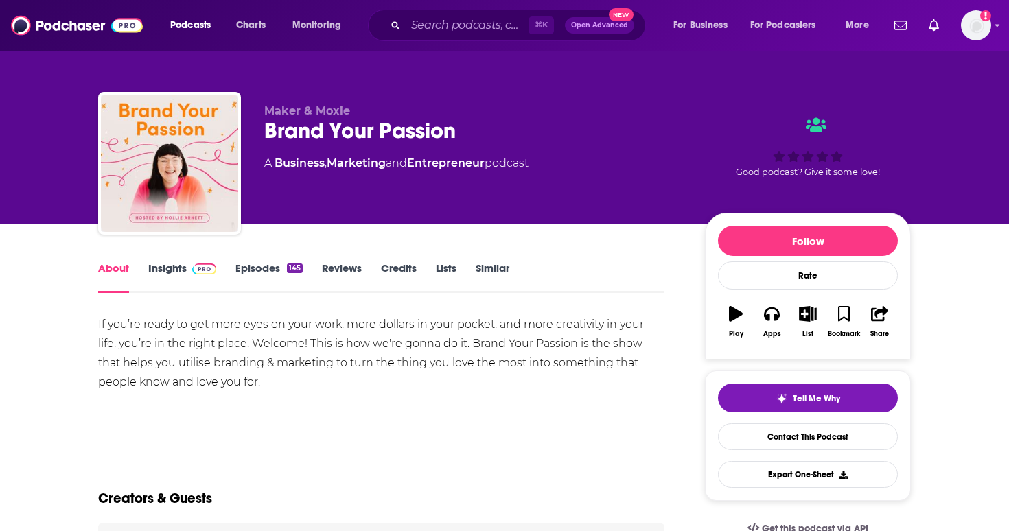
click at [263, 286] on link "Episodes 145" at bounding box center [268, 278] width 67 height 32
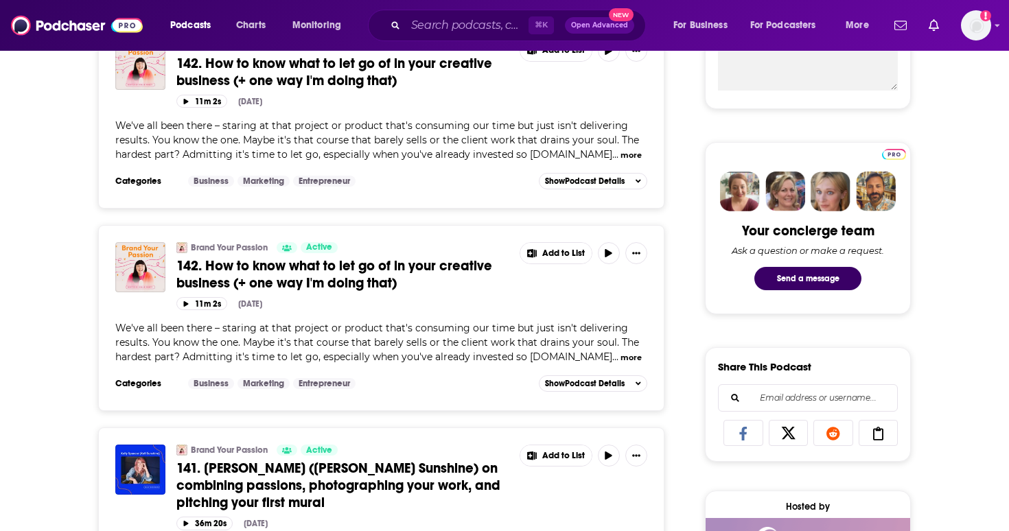
scroll to position [567, 0]
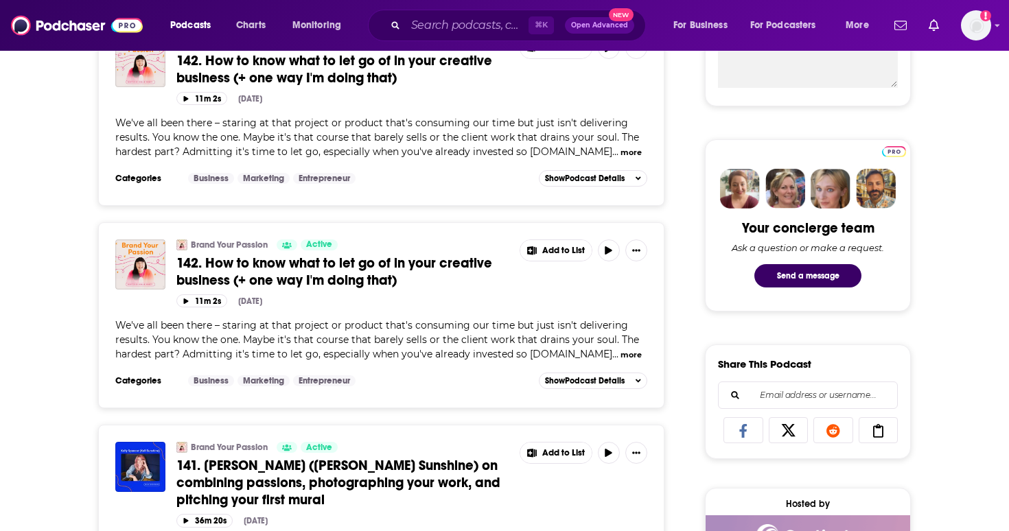
click at [621, 358] on button "more" at bounding box center [631, 355] width 21 height 12
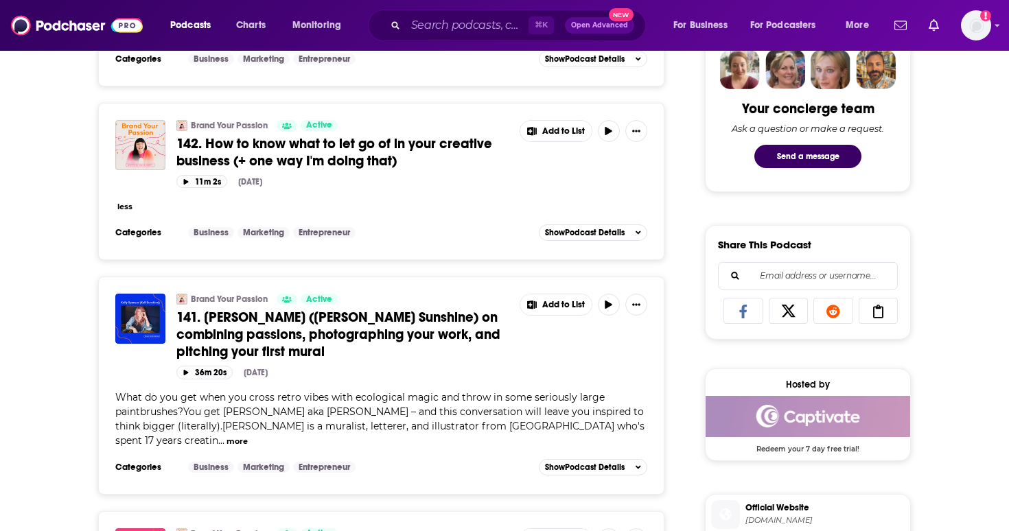
scroll to position [718, 0]
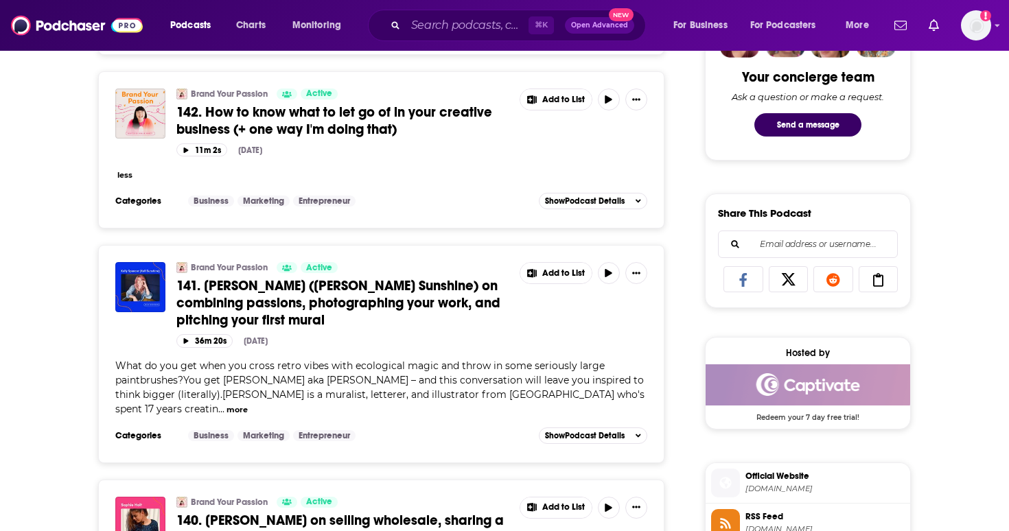
click at [117, 166] on div "Brand Your Passion Active 142. How to know what to let go of in your creative b…" at bounding box center [381, 140] width 532 height 102
click at [122, 180] on button "less" at bounding box center [124, 176] width 15 height 12
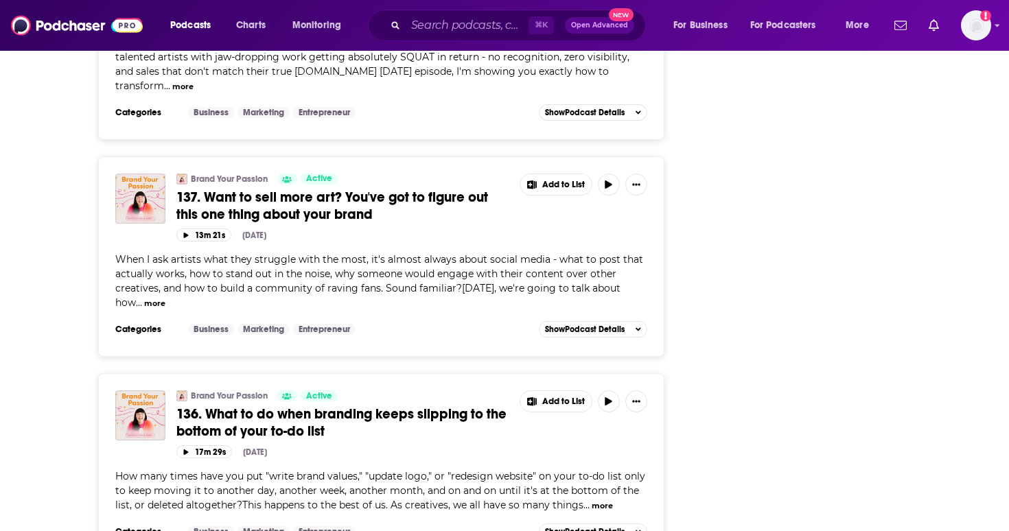
scroll to position [1727, 0]
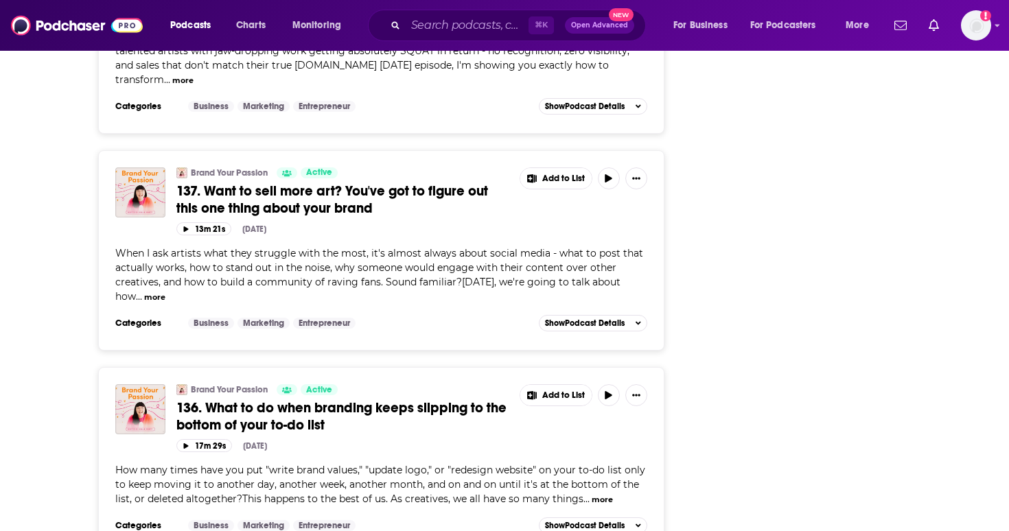
click at [603, 494] on button "more" at bounding box center [602, 500] width 21 height 12
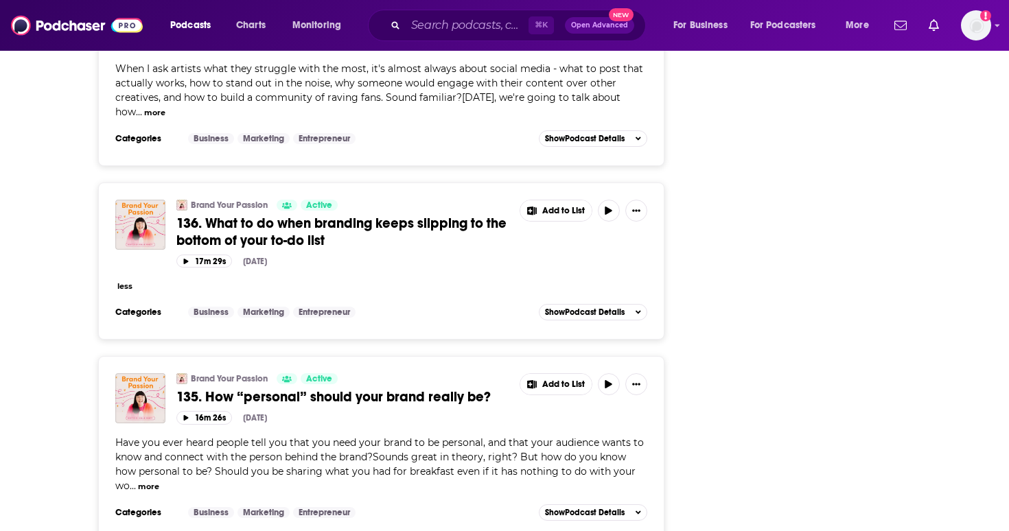
scroll to position [1920, 0]
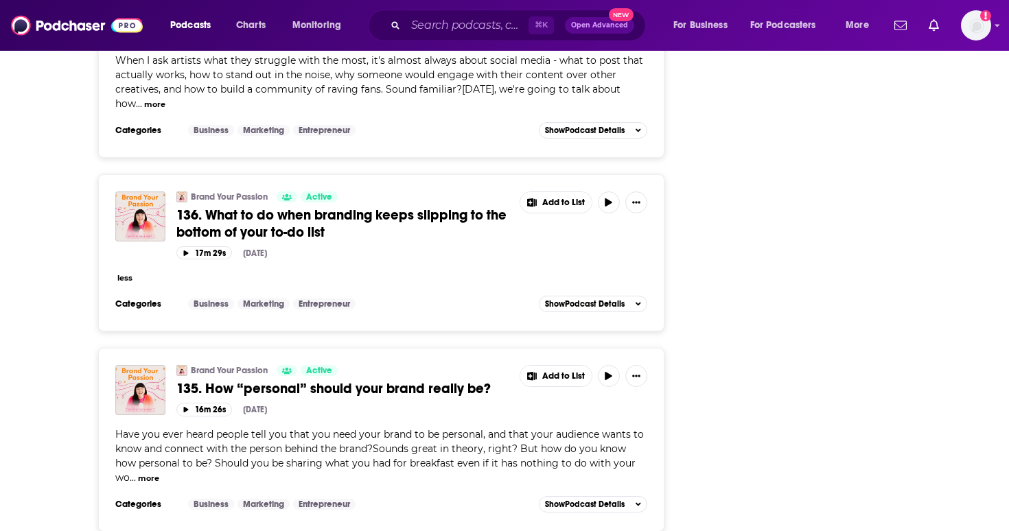
click at [142, 473] on button "more" at bounding box center [148, 479] width 21 height 12
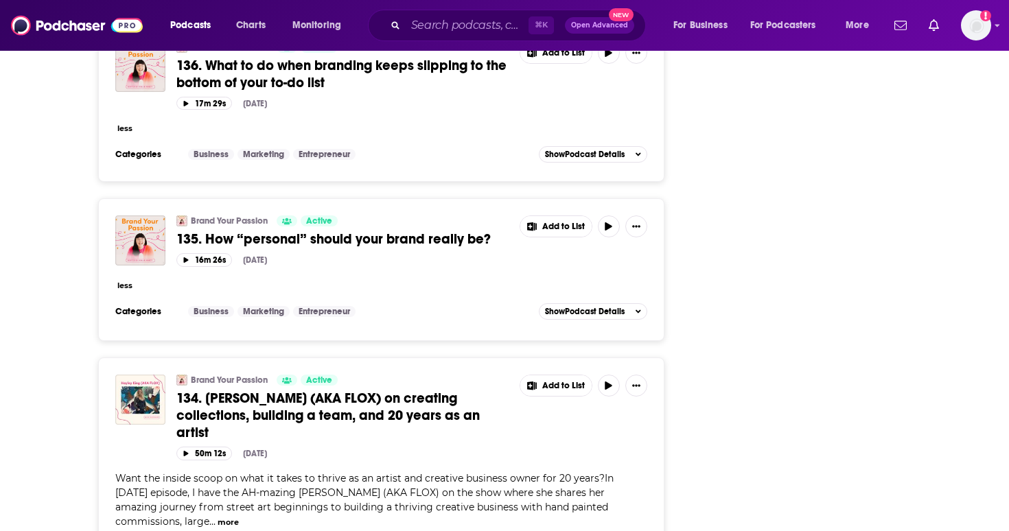
scroll to position [2086, 0]
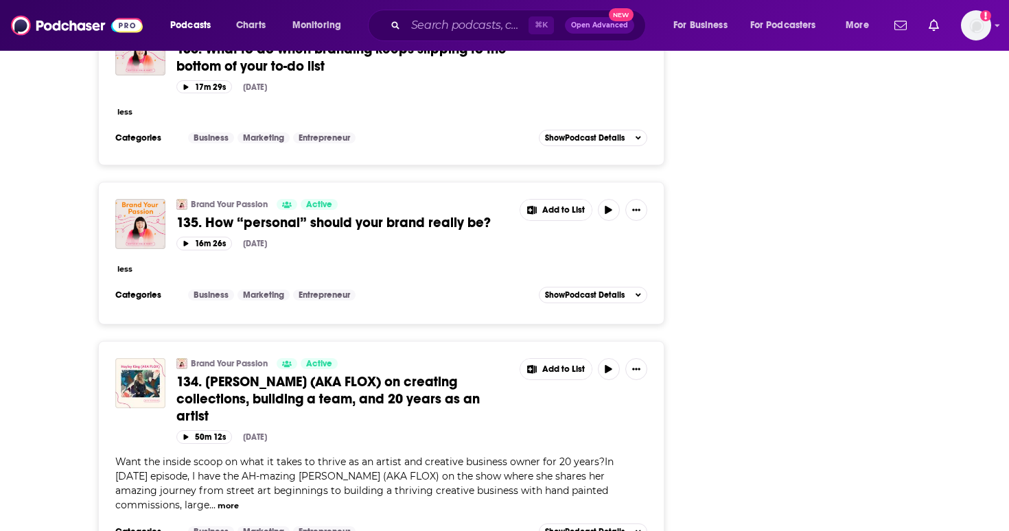
click at [292, 456] on span "Want the inside scoop on what it takes to thrive as an artist and creative busi…" at bounding box center [364, 484] width 498 height 56
click at [351, 373] on span "134. [PERSON_NAME] (AKA FLOX) on creating collections, building a team, and 20 …" at bounding box center [327, 398] width 303 height 51
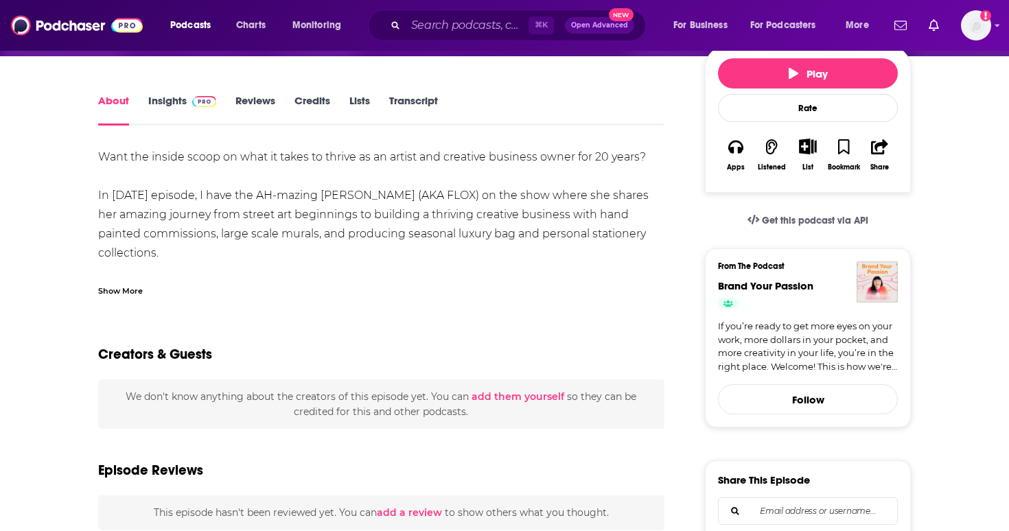
scroll to position [196, 0]
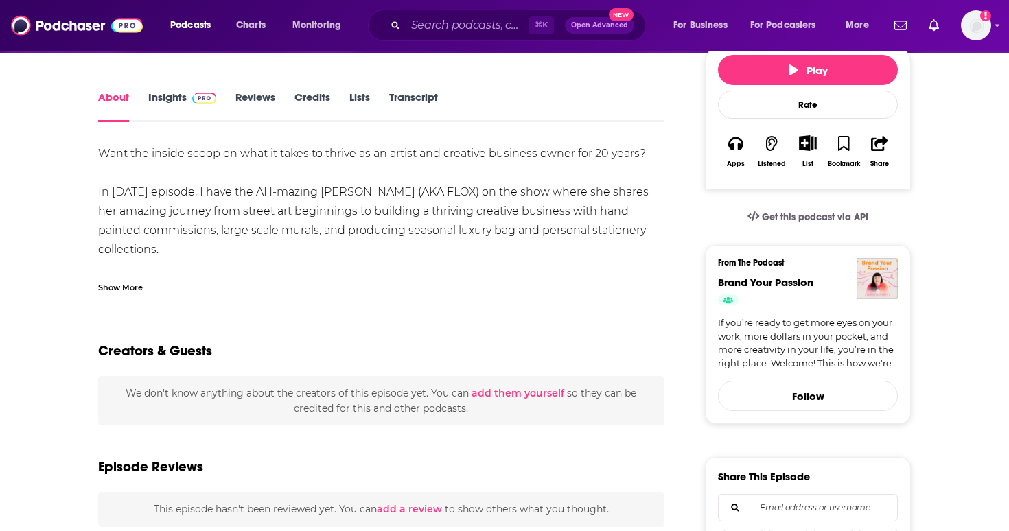
click at [132, 286] on div "Show More" at bounding box center [120, 286] width 45 height 13
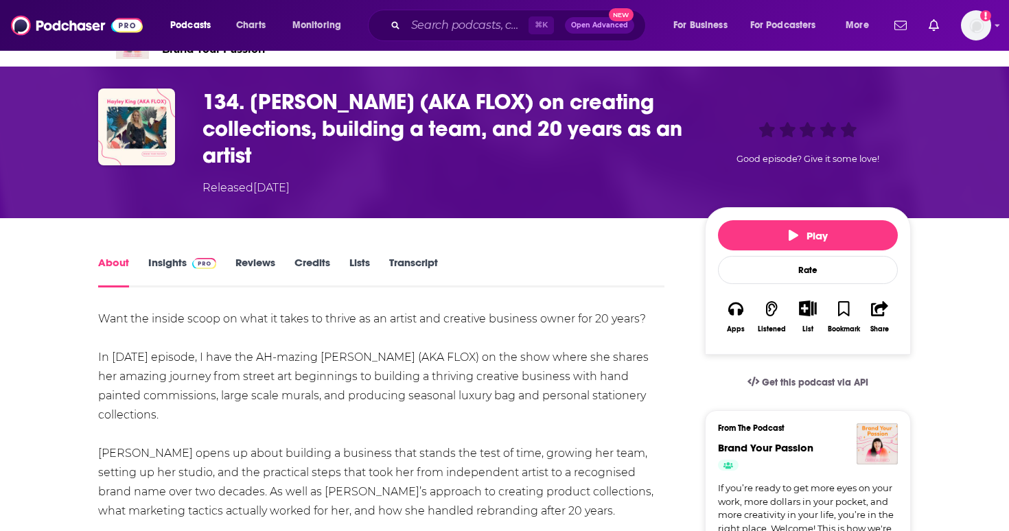
scroll to position [0, 0]
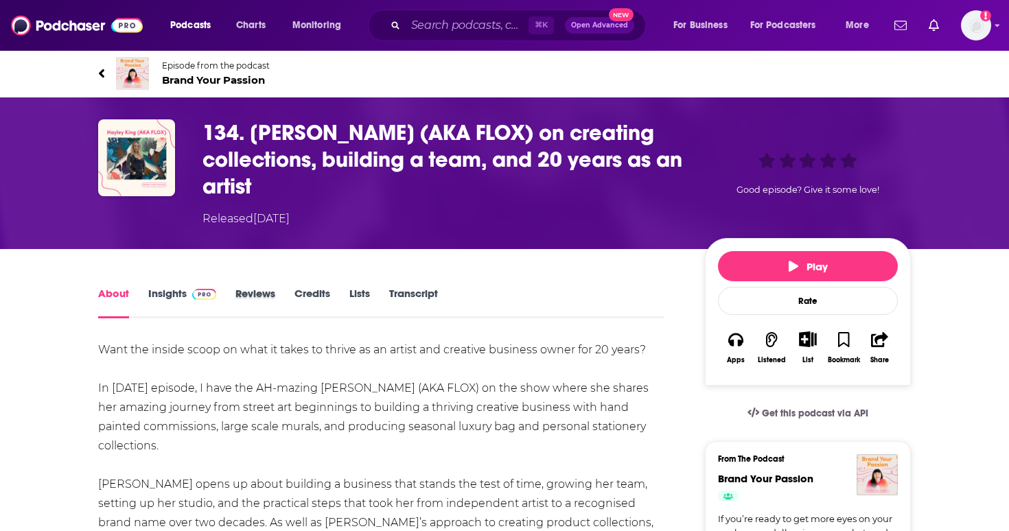
click at [293, 298] on div "Reviews" at bounding box center [264, 303] width 59 height 32
click at [294, 298] on link "Credits" at bounding box center [312, 303] width 36 height 32
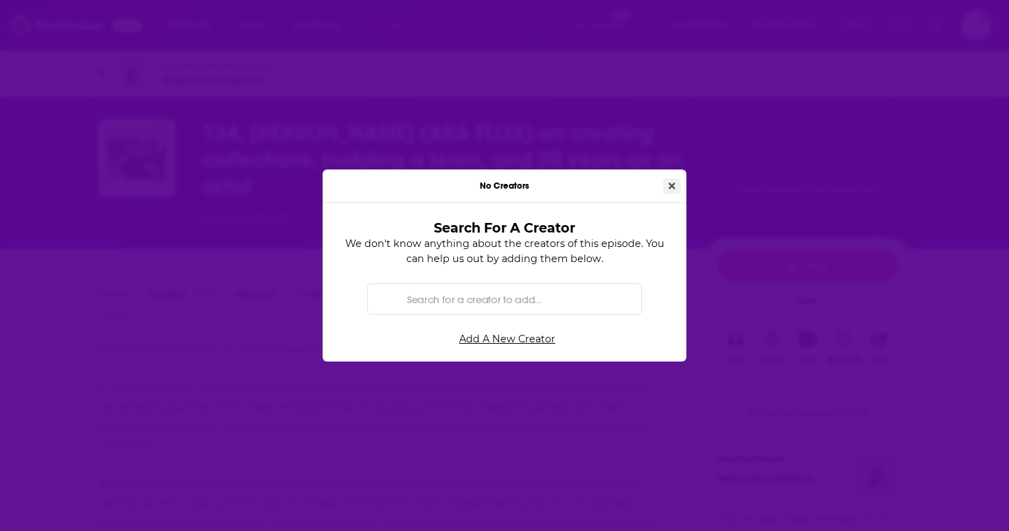
click at [669, 185] on icon "Close" at bounding box center [672, 186] width 7 height 10
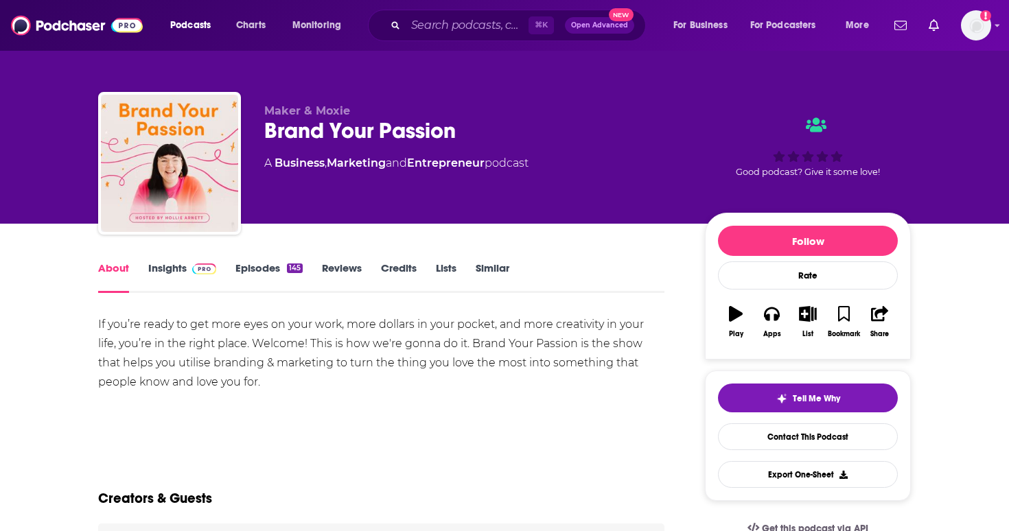
click at [262, 284] on link "Episodes 145" at bounding box center [268, 278] width 67 height 32
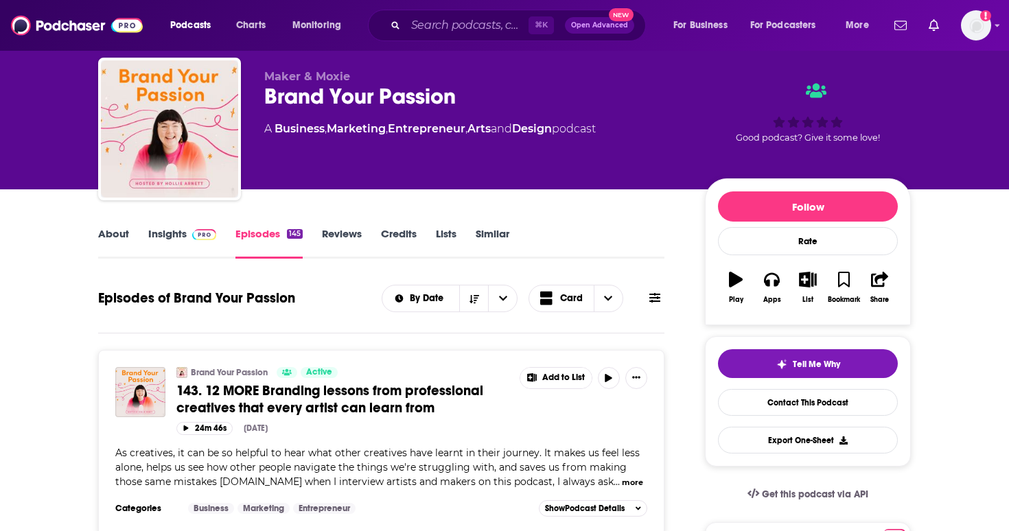
scroll to position [43, 0]
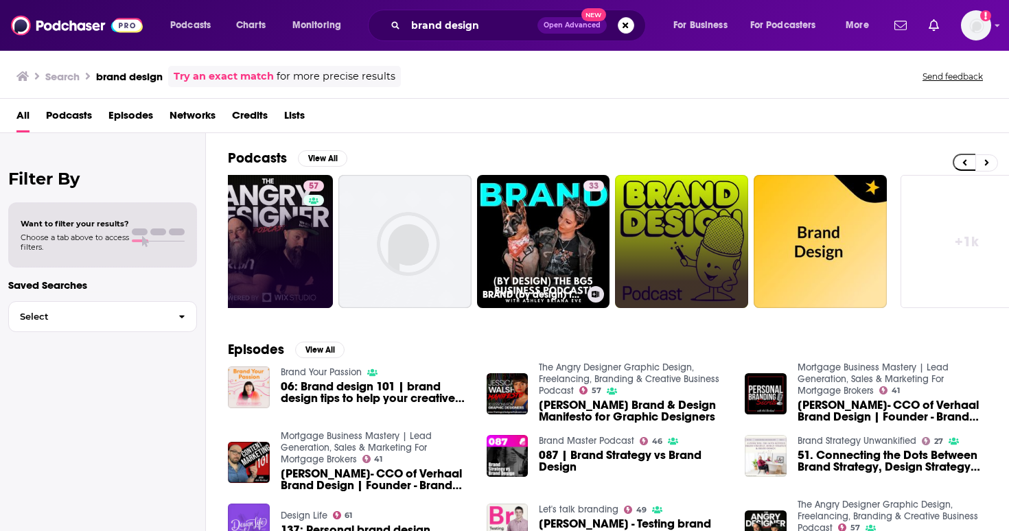
scroll to position [0, 454]
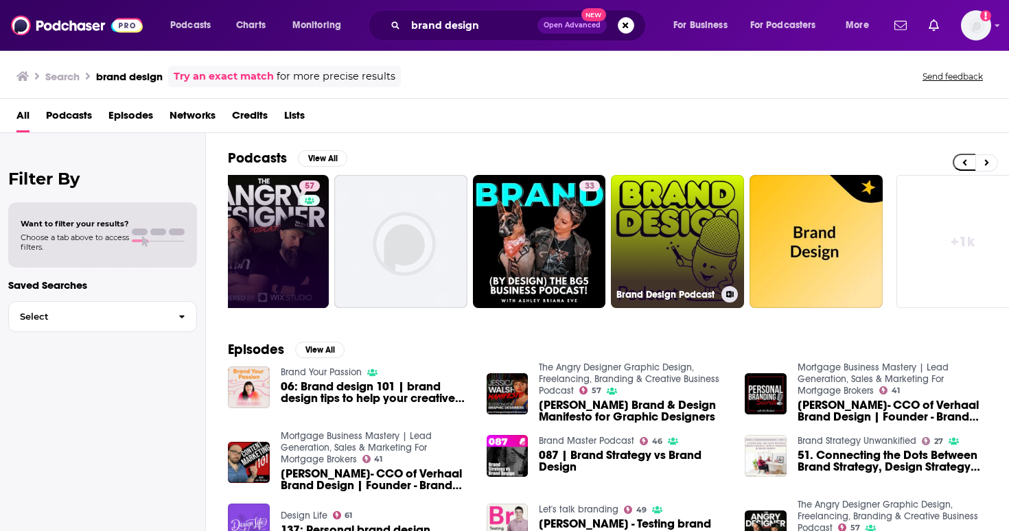
click at [645, 231] on link "Brand Design Podcast" at bounding box center [677, 241] width 133 height 133
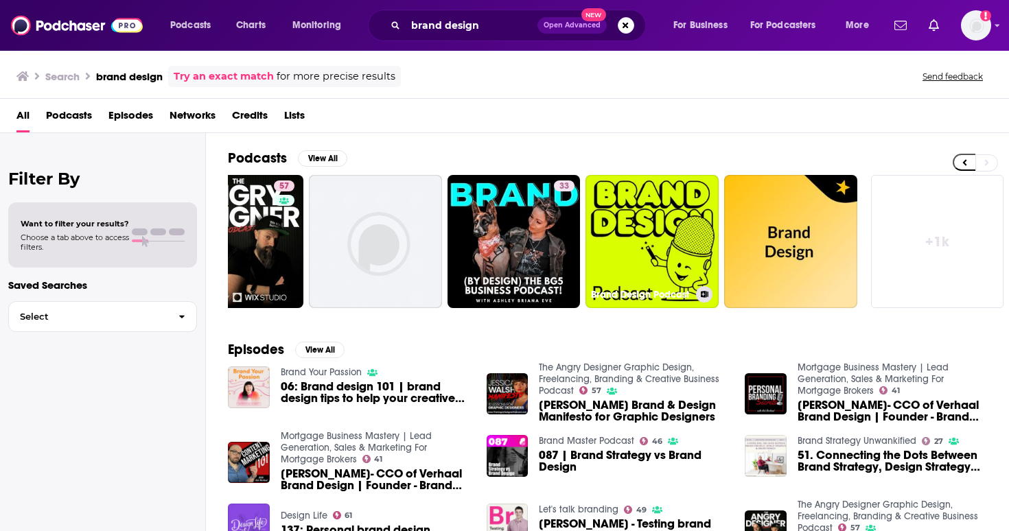
scroll to position [0, 480]
click at [932, 238] on link "+ 1k" at bounding box center [937, 241] width 133 height 133
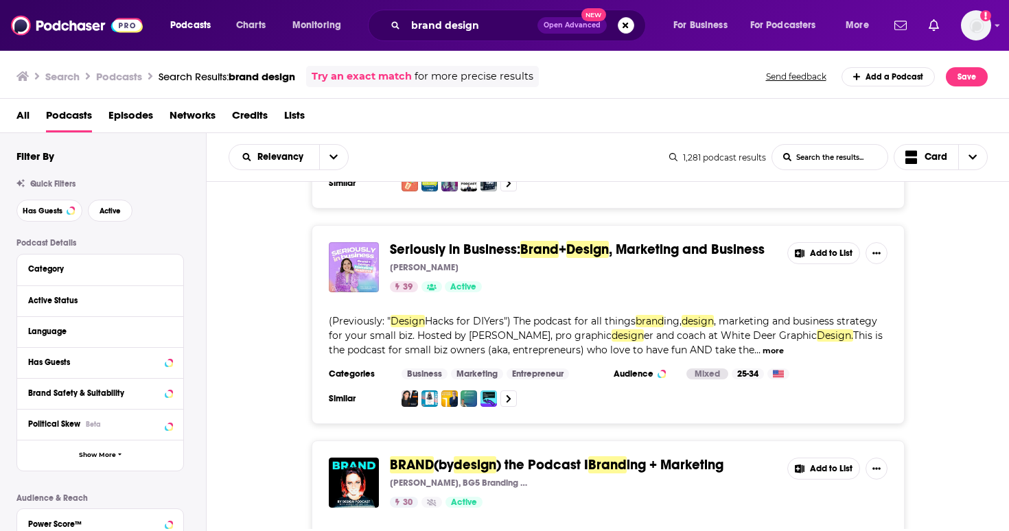
scroll to position [190, 0]
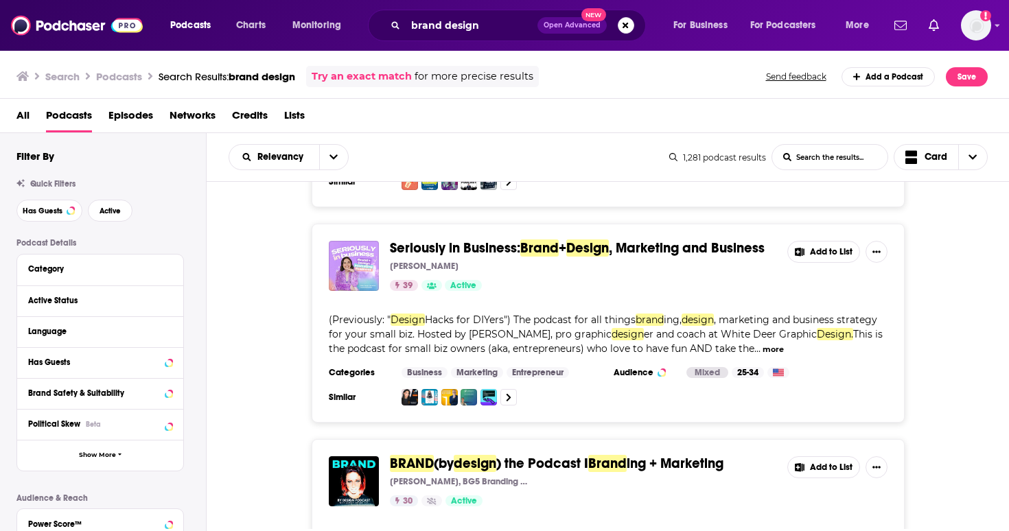
click at [565, 258] on div "Seriously in Business: Brand + Design , Marketing and Business Jacqui Naunton 3…" at bounding box center [583, 266] width 386 height 50
click at [565, 249] on span "+" at bounding box center [563, 248] width 8 height 17
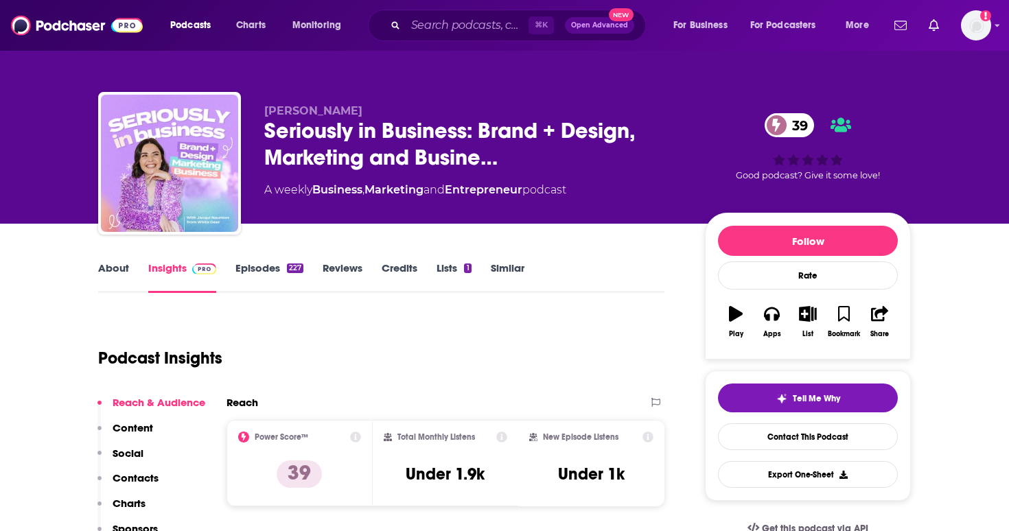
click at [270, 260] on div "About Insights Episodes 227 Reviews Credits Lists 1 Similar" at bounding box center [381, 276] width 566 height 34
click at [286, 264] on link "Episodes 227" at bounding box center [269, 278] width 68 height 32
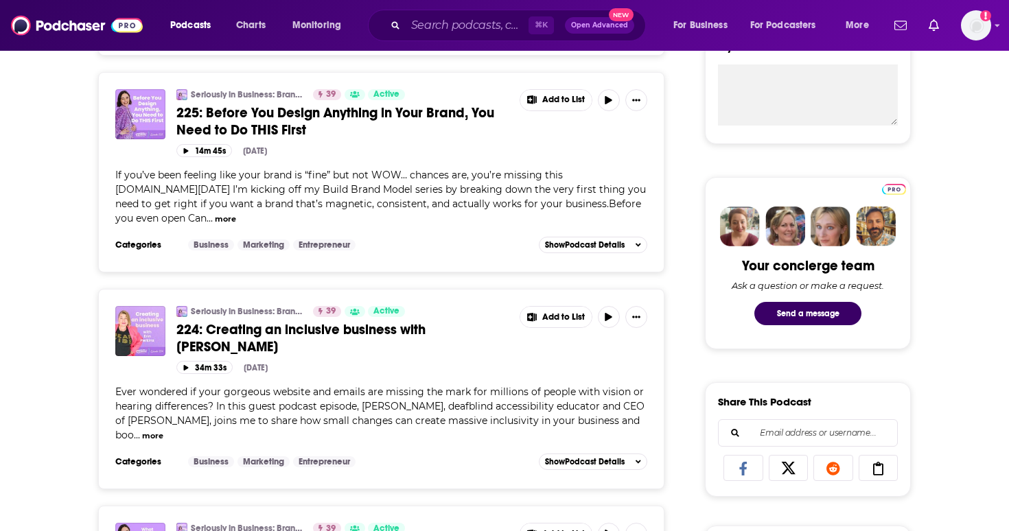
scroll to position [550, 0]
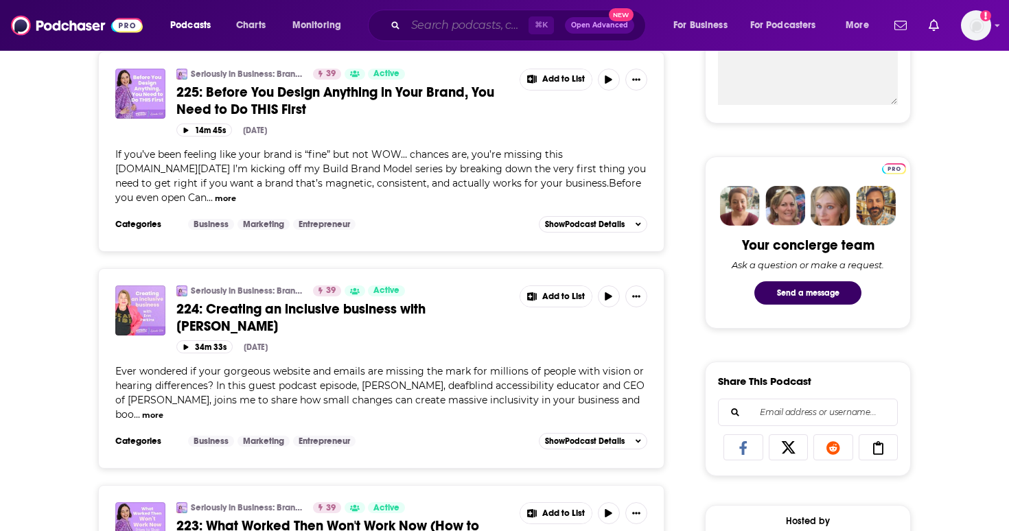
click at [498, 25] on input "Search podcasts, credits, & more..." at bounding box center [467, 25] width 123 height 22
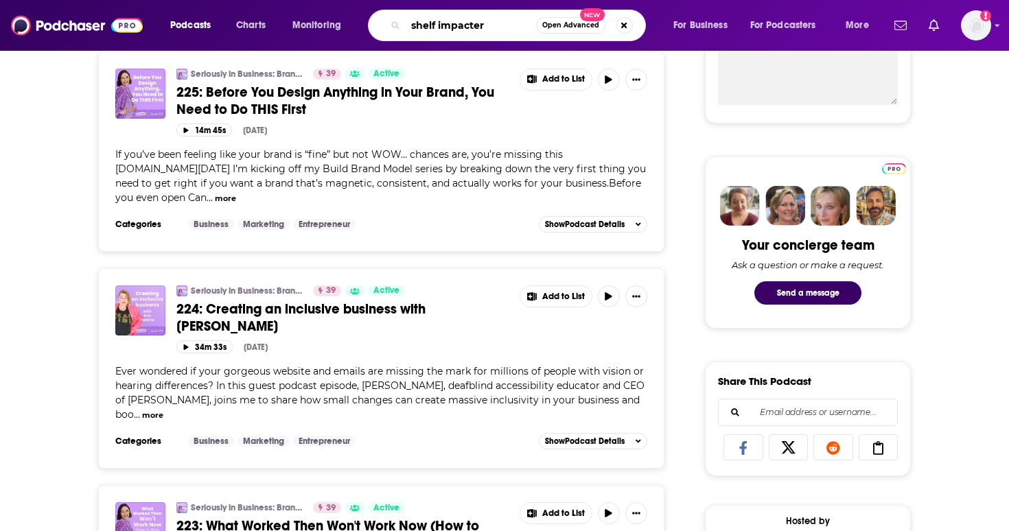
type input "shelf impacters"
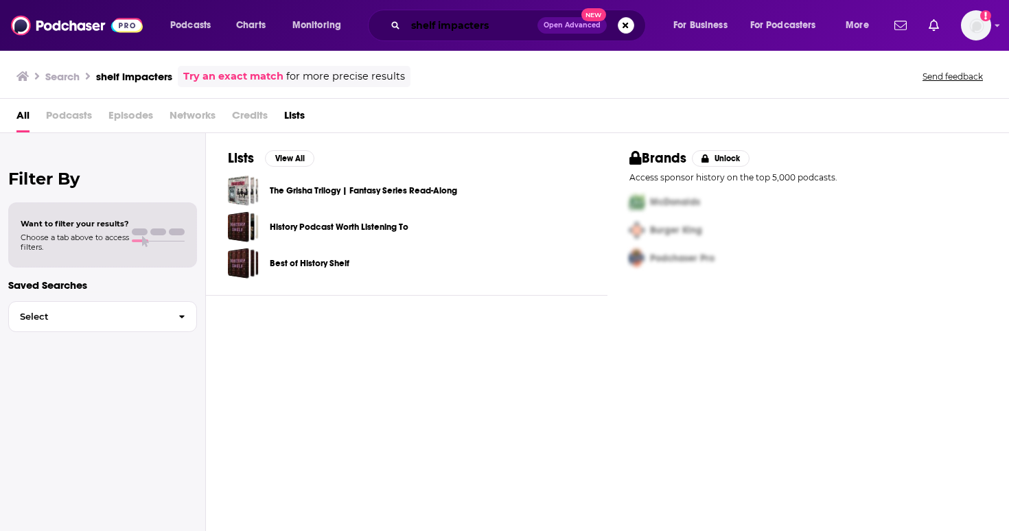
click at [505, 25] on input "shelf impacters" at bounding box center [472, 25] width 132 height 22
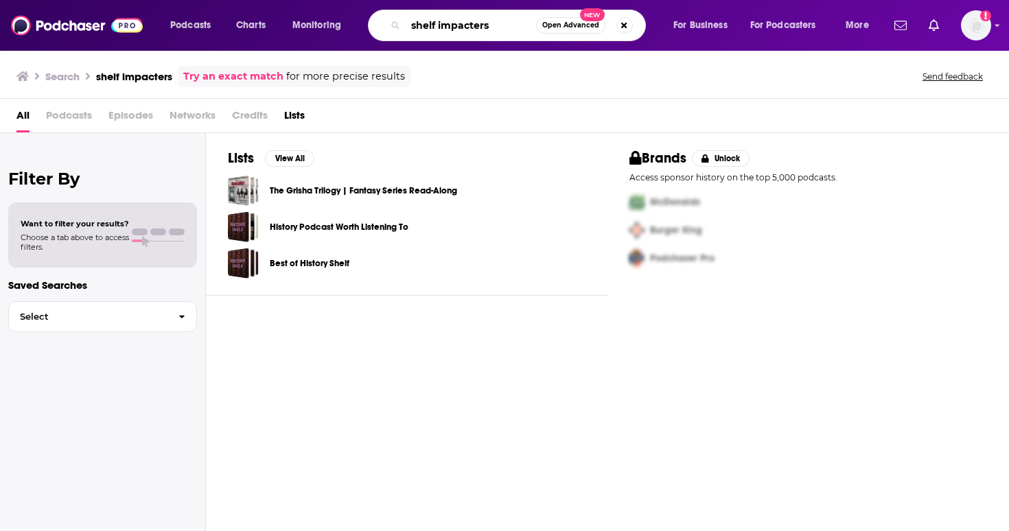
click at [505, 25] on input "shelf impacters" at bounding box center [471, 25] width 130 height 22
type input "the art and impact of packaging design"
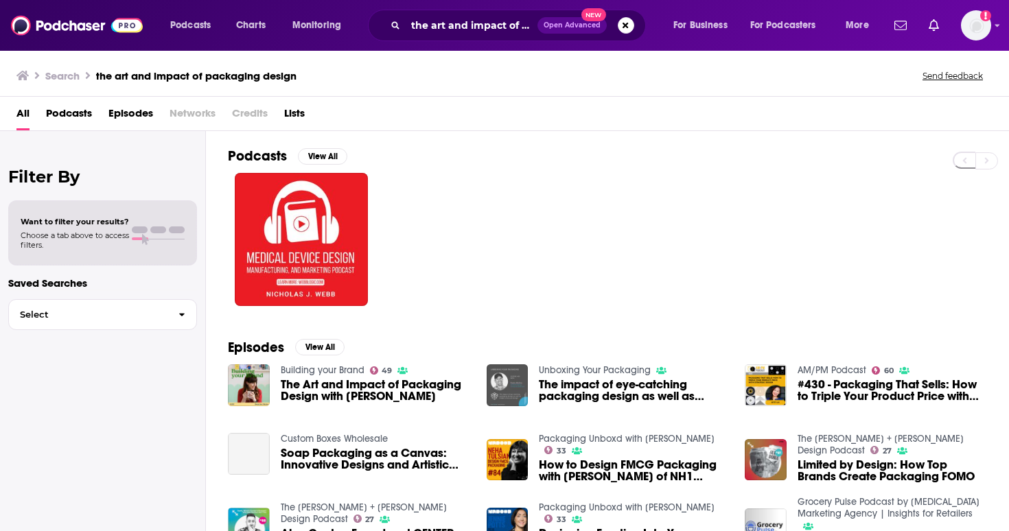
click at [299, 389] on span "The Art and Impact of Packaging Design with Beatrice Menis" at bounding box center [375, 390] width 189 height 23
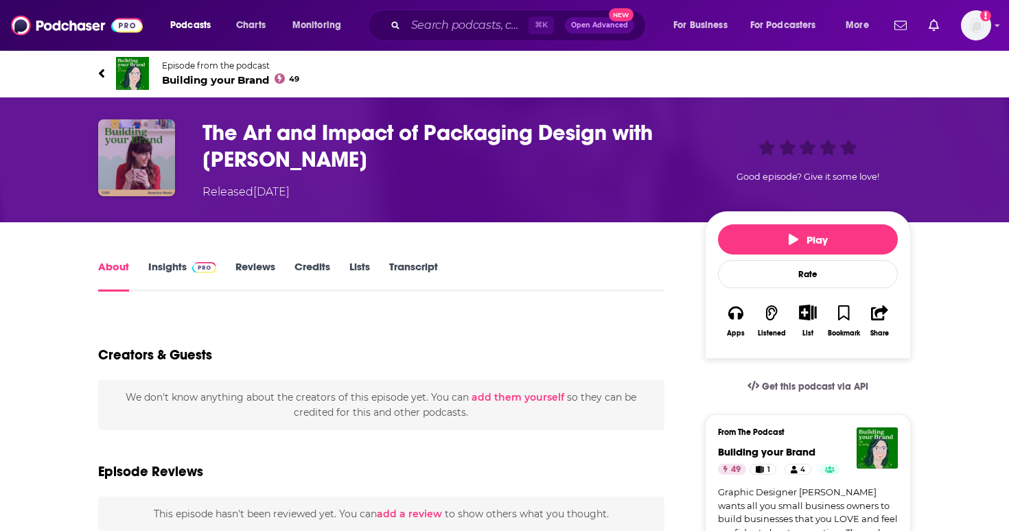
click at [136, 172] on img "The Art and Impact of Packaging Design with Beatrice Menis" at bounding box center [136, 157] width 77 height 77
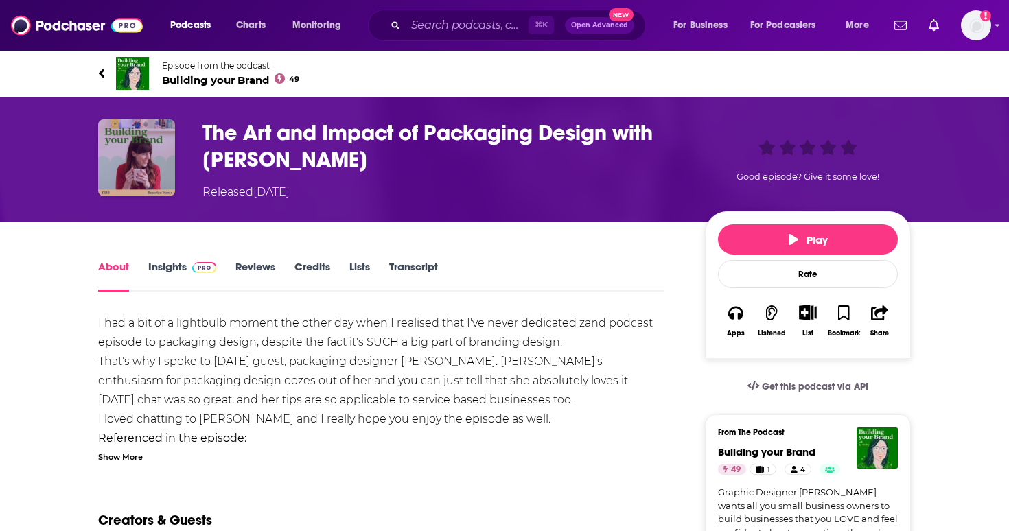
click at [143, 149] on img "The Art and Impact of Packaging Design with Beatrice Menis" at bounding box center [136, 157] width 77 height 77
click at [205, 86] on link "Episode from the podcast Building your Brand 49" at bounding box center [504, 73] width 813 height 33
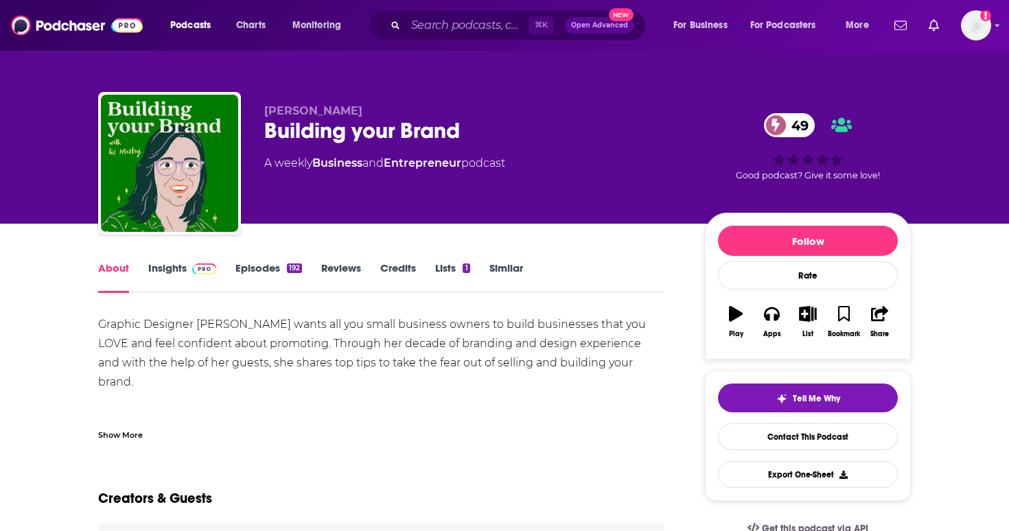
click at [201, 273] on img at bounding box center [204, 269] width 24 height 11
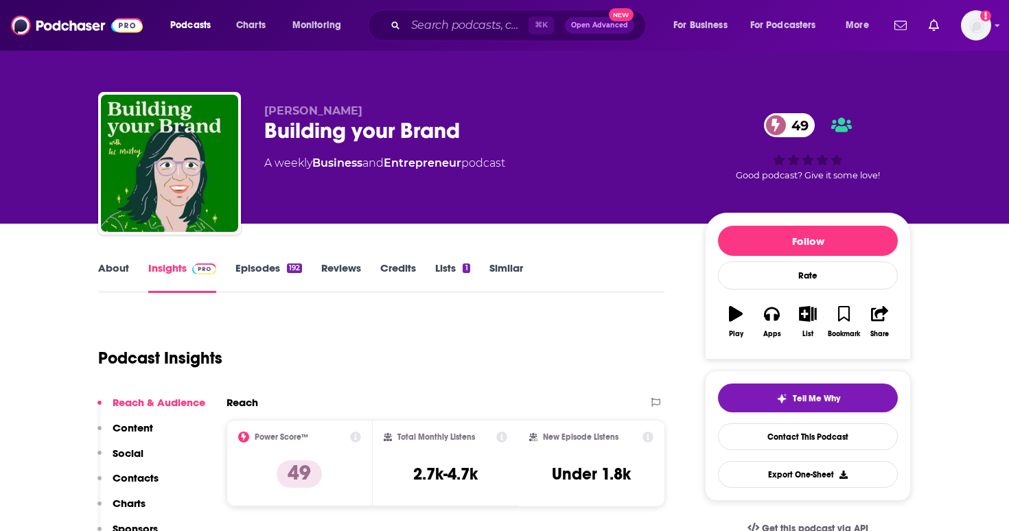
click at [272, 271] on link "Episodes 192" at bounding box center [268, 278] width 67 height 32
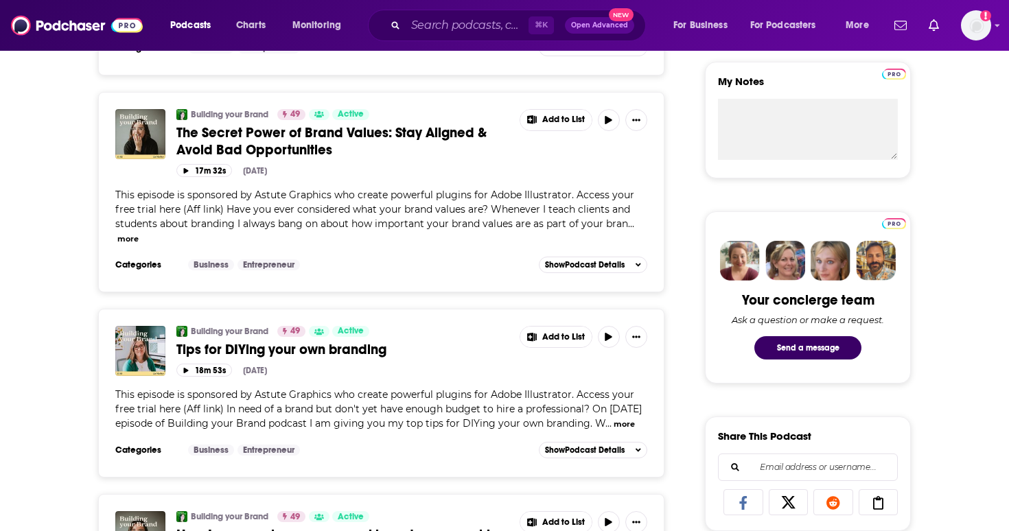
scroll to position [498, 0]
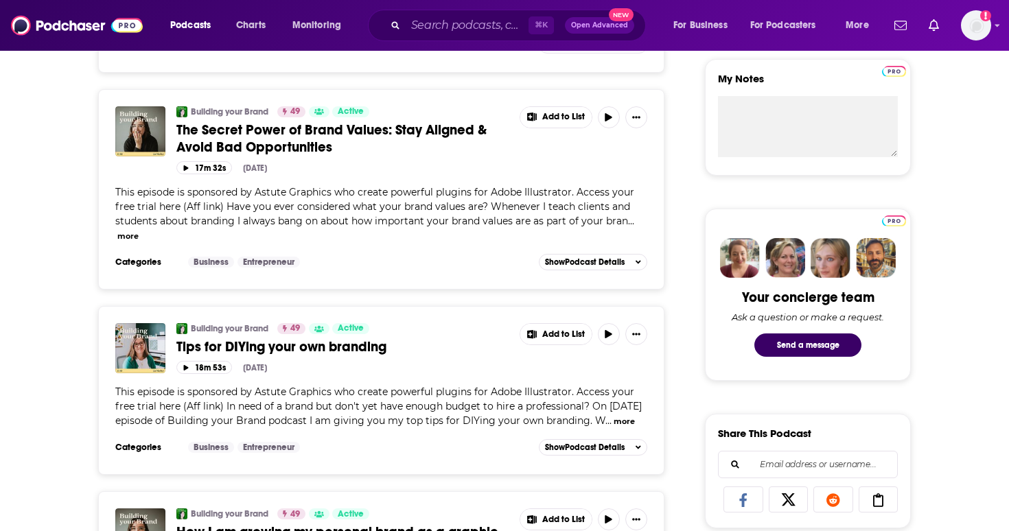
click at [616, 422] on button "more" at bounding box center [624, 422] width 21 height 12
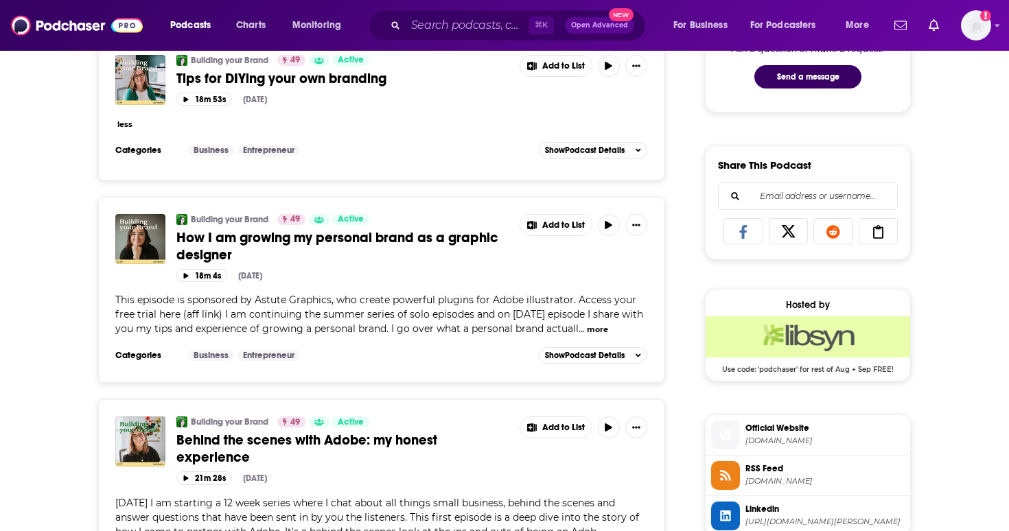
scroll to position [803, 0]
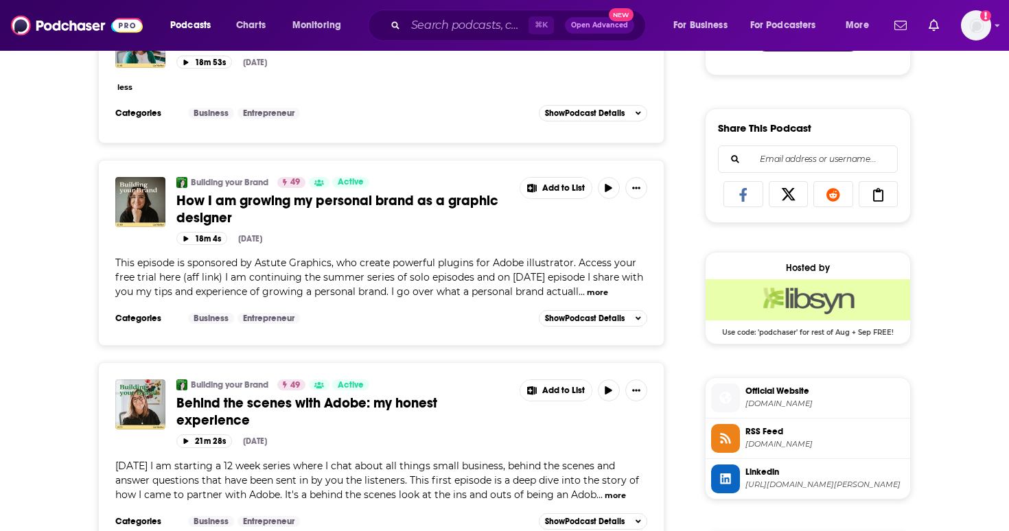
click at [533, 19] on span "⌘ K" at bounding box center [541, 25] width 25 height 18
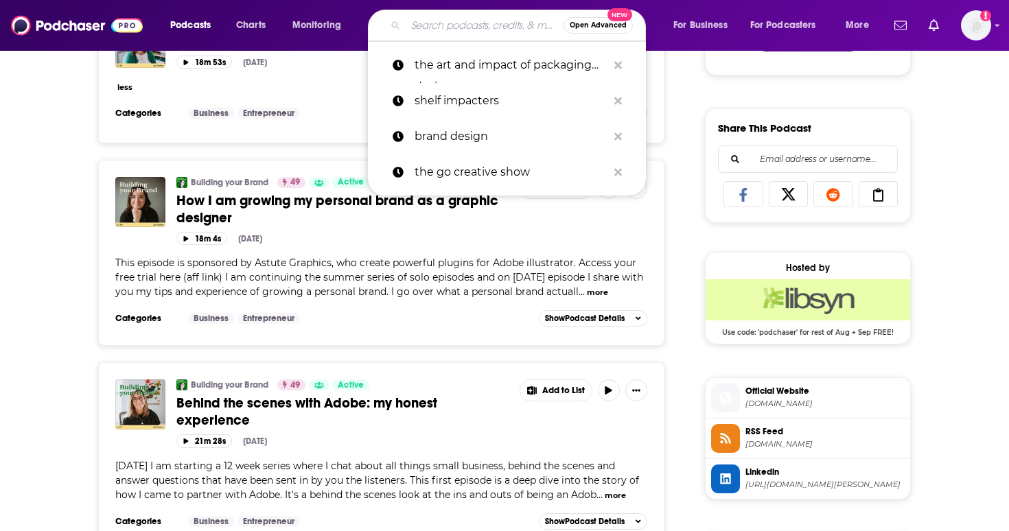
click at [493, 19] on input "Search podcasts, credits, & more..." at bounding box center [485, 25] width 158 height 22
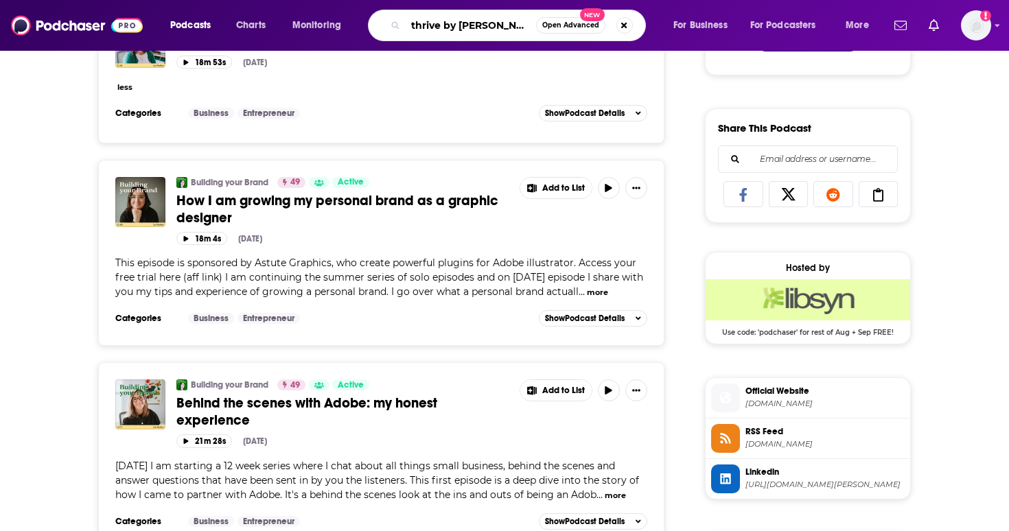
type input "thrive by design"
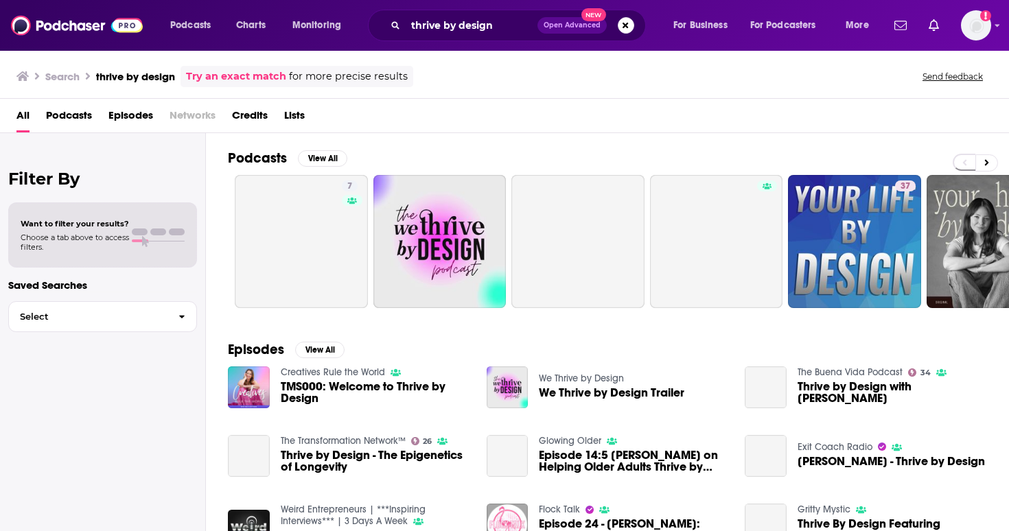
scroll to position [24, 0]
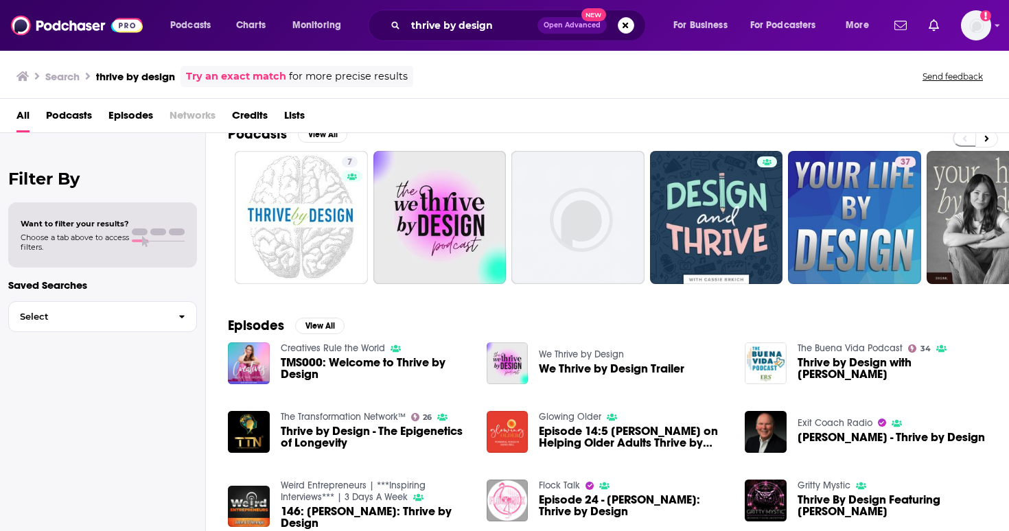
click at [634, 27] on div "thrive by design Open Advanced New" at bounding box center [507, 26] width 278 height 32
click at [627, 24] on button "Search podcasts, credits, & more..." at bounding box center [626, 25] width 16 height 16
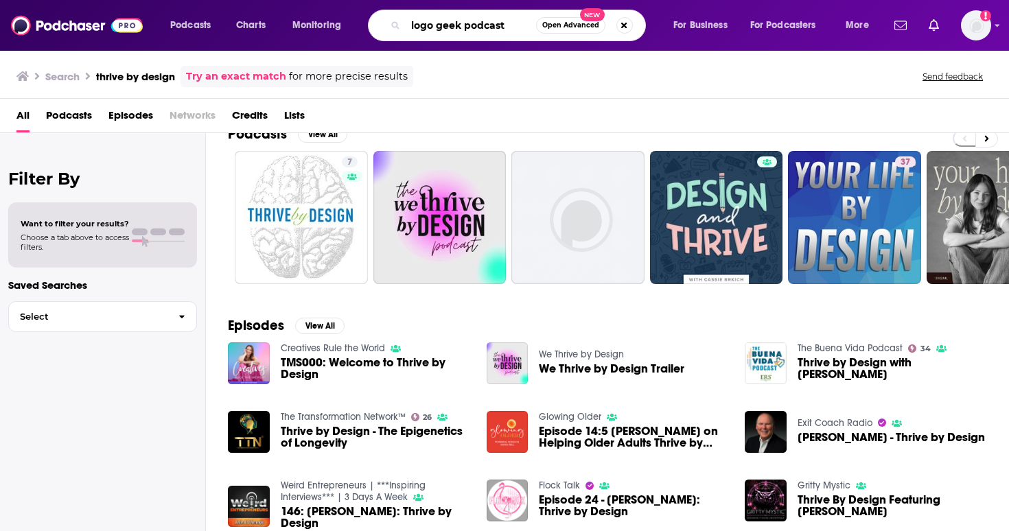
type input "logo geek podcast"
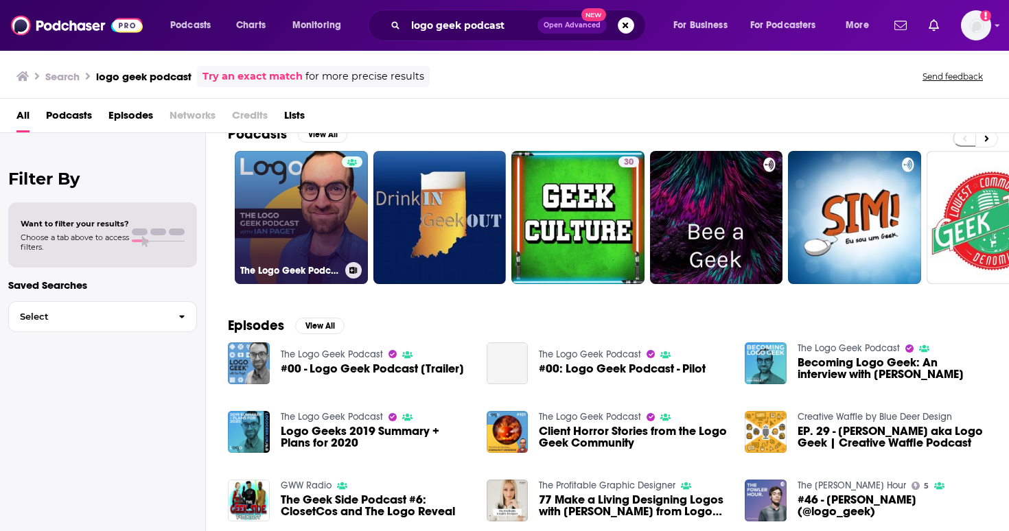
click at [304, 238] on link "The Logo Geek Podcast" at bounding box center [301, 217] width 133 height 133
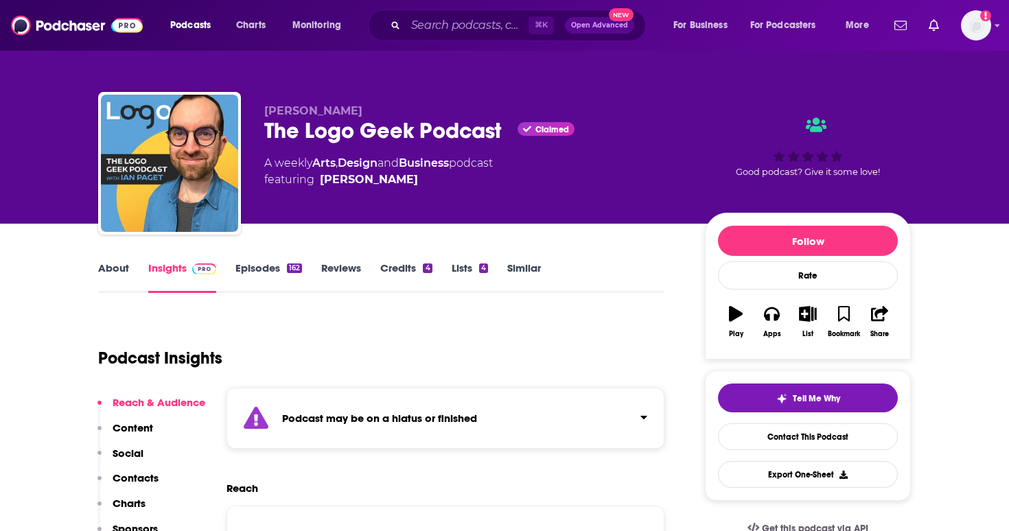
click at [273, 277] on link "Episodes 162" at bounding box center [268, 278] width 67 height 32
